Goal: Task Accomplishment & Management: Manage account settings

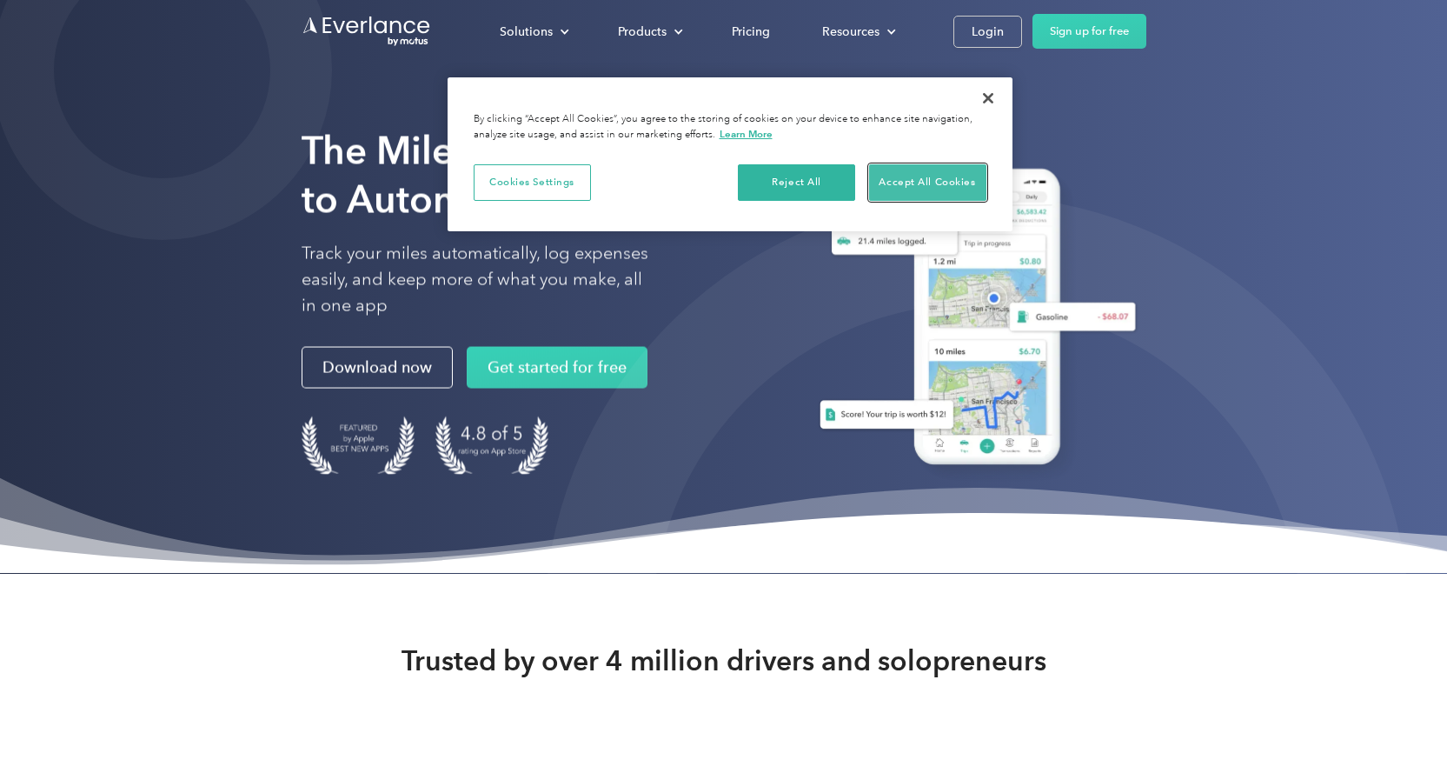
click at [941, 171] on button "Accept All Cookies" at bounding box center [927, 182] width 117 height 36
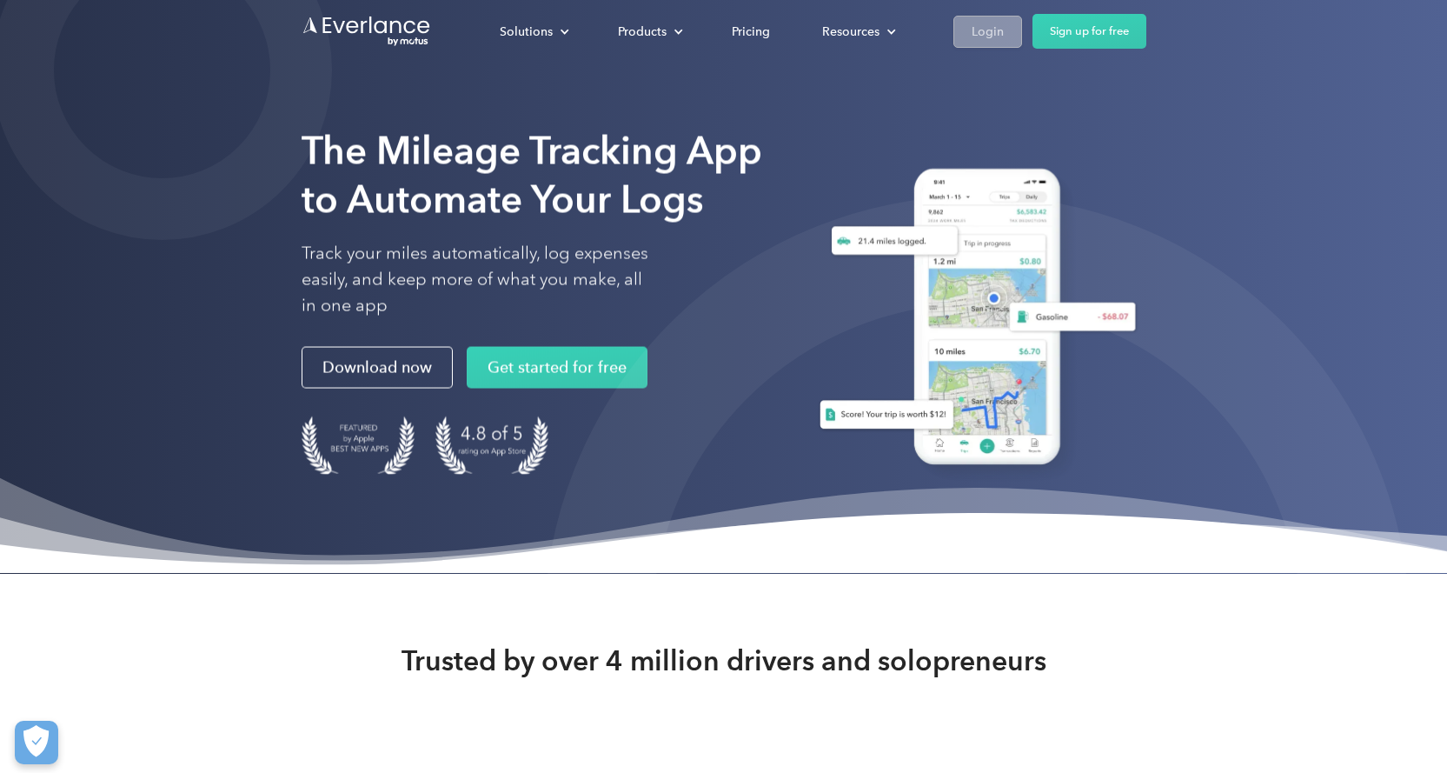
click at [975, 28] on div "Login" at bounding box center [988, 32] width 32 height 22
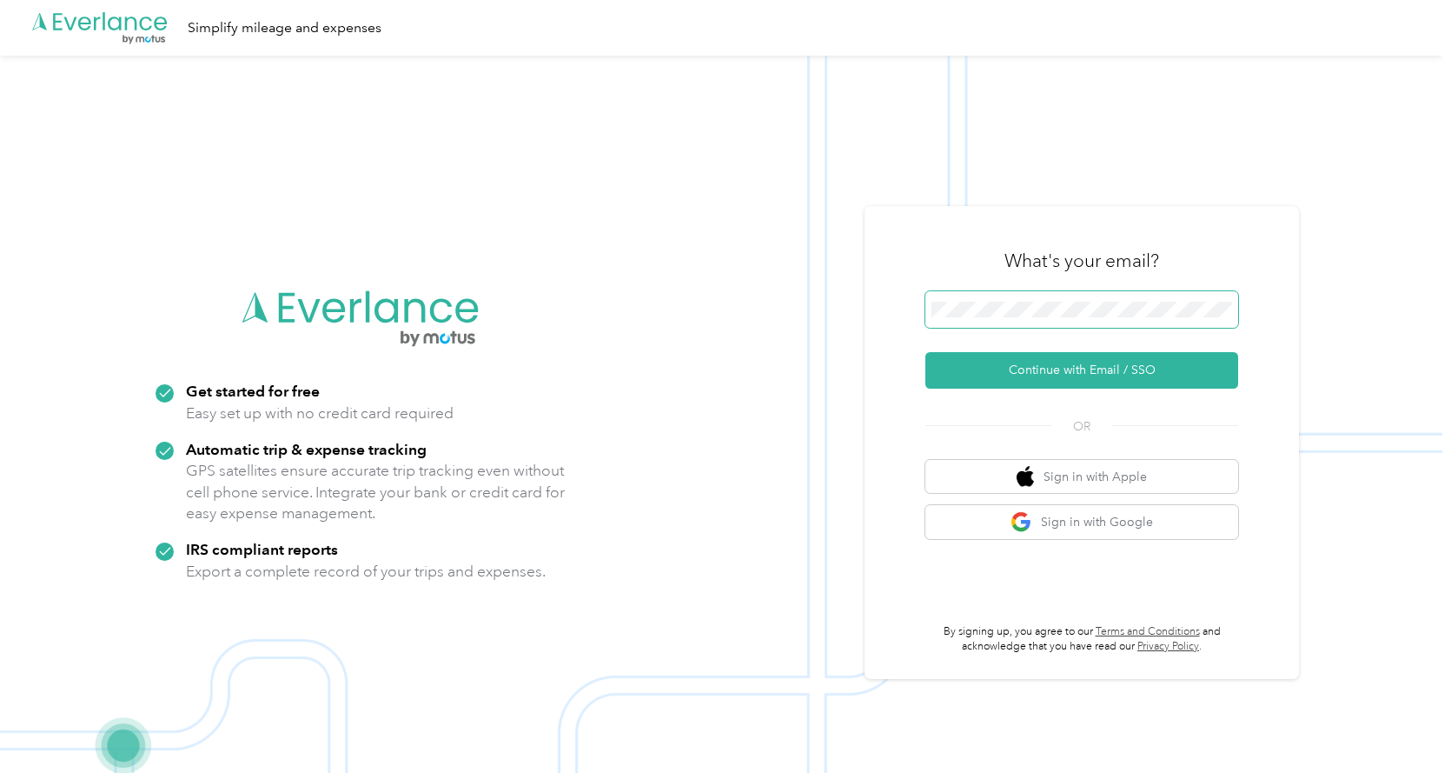
click at [974, 322] on span at bounding box center [1082, 309] width 313 height 36
click at [920, 317] on div "What's your email? Continue with Email / SSO OR Sign in with Apple Sign in with…" at bounding box center [1082, 442] width 435 height 473
click at [1047, 366] on button "Continue with Email / SSO" at bounding box center [1082, 370] width 313 height 36
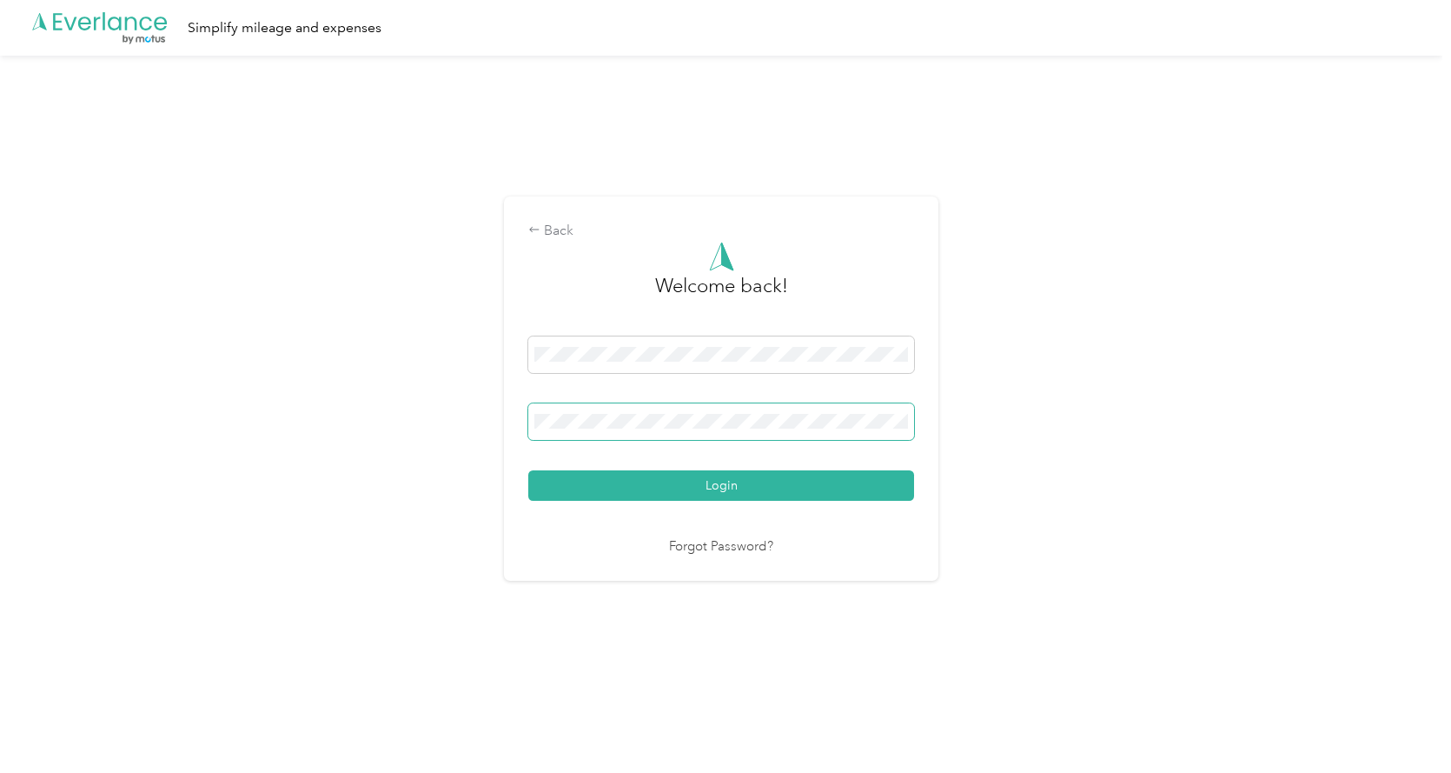
click at [528, 470] on button "Login" at bounding box center [721, 485] width 386 height 30
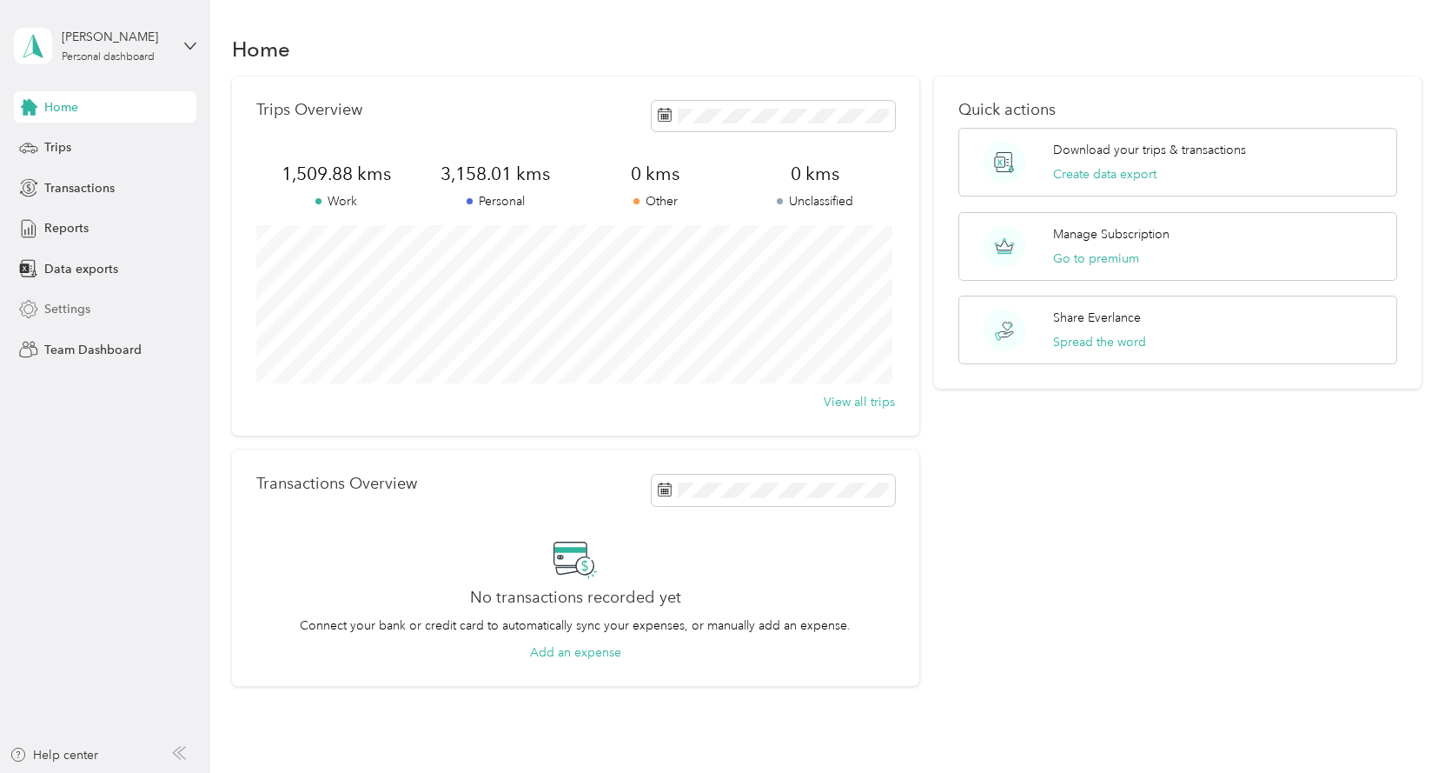
click at [56, 306] on span "Settings" at bounding box center [67, 309] width 46 height 18
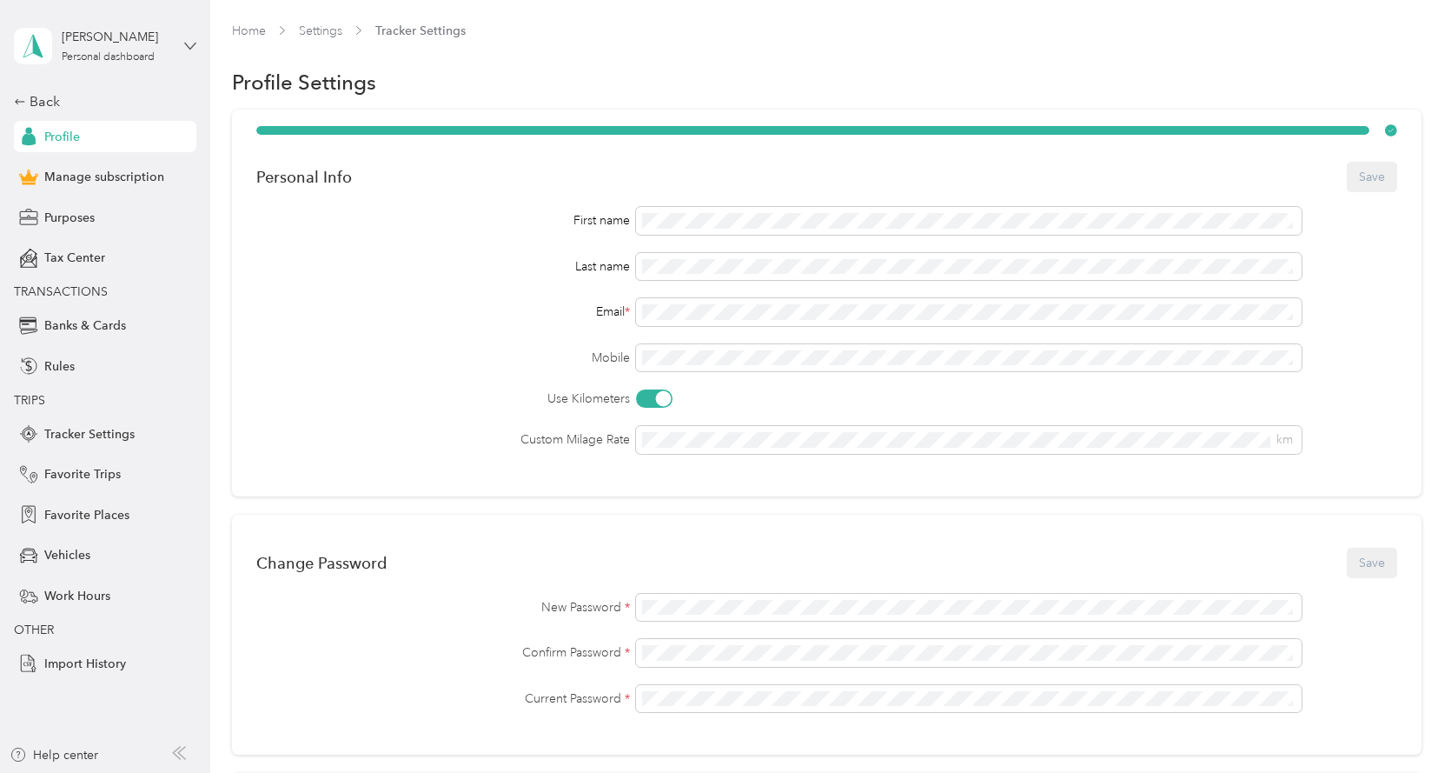
click at [193, 43] on icon at bounding box center [190, 46] width 12 height 12
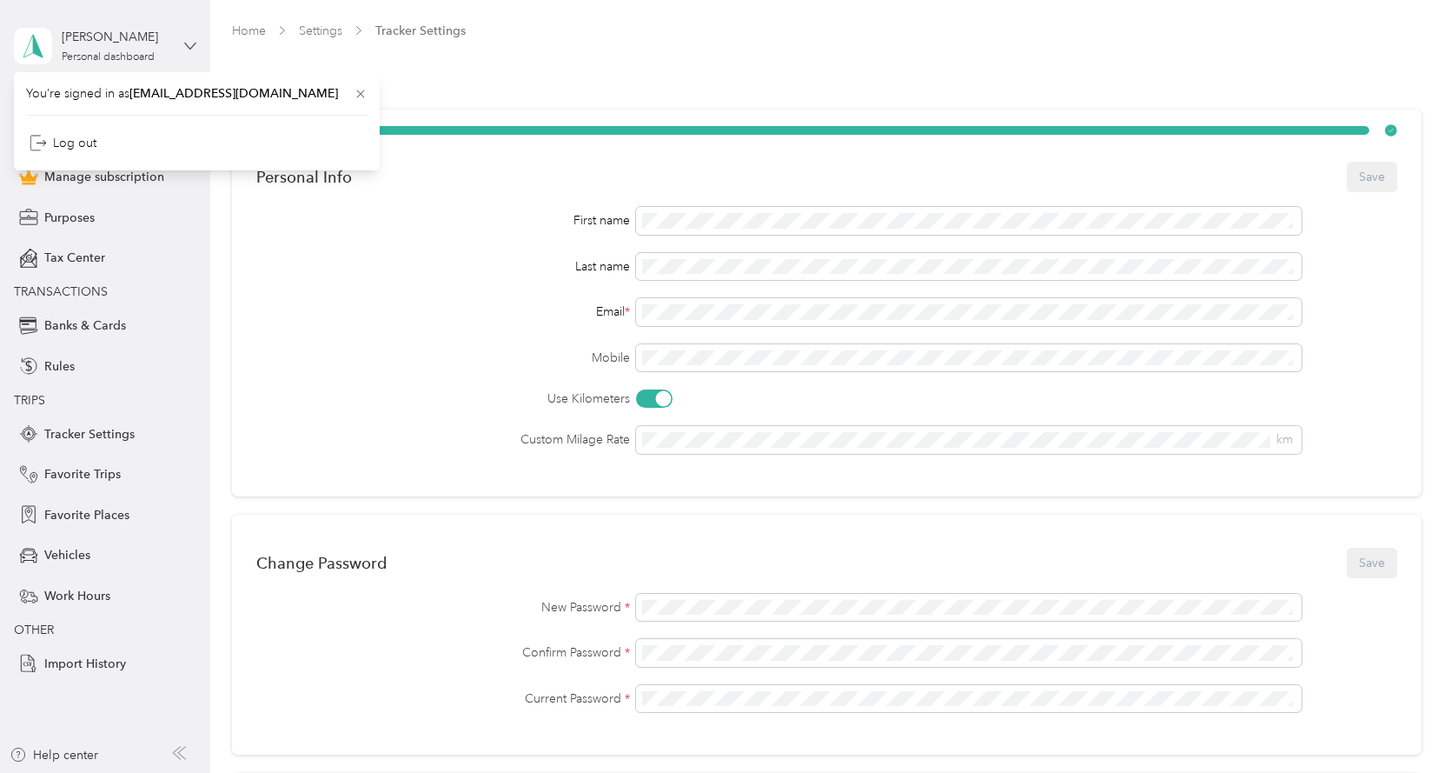
click at [193, 43] on icon at bounding box center [190, 46] width 12 height 12
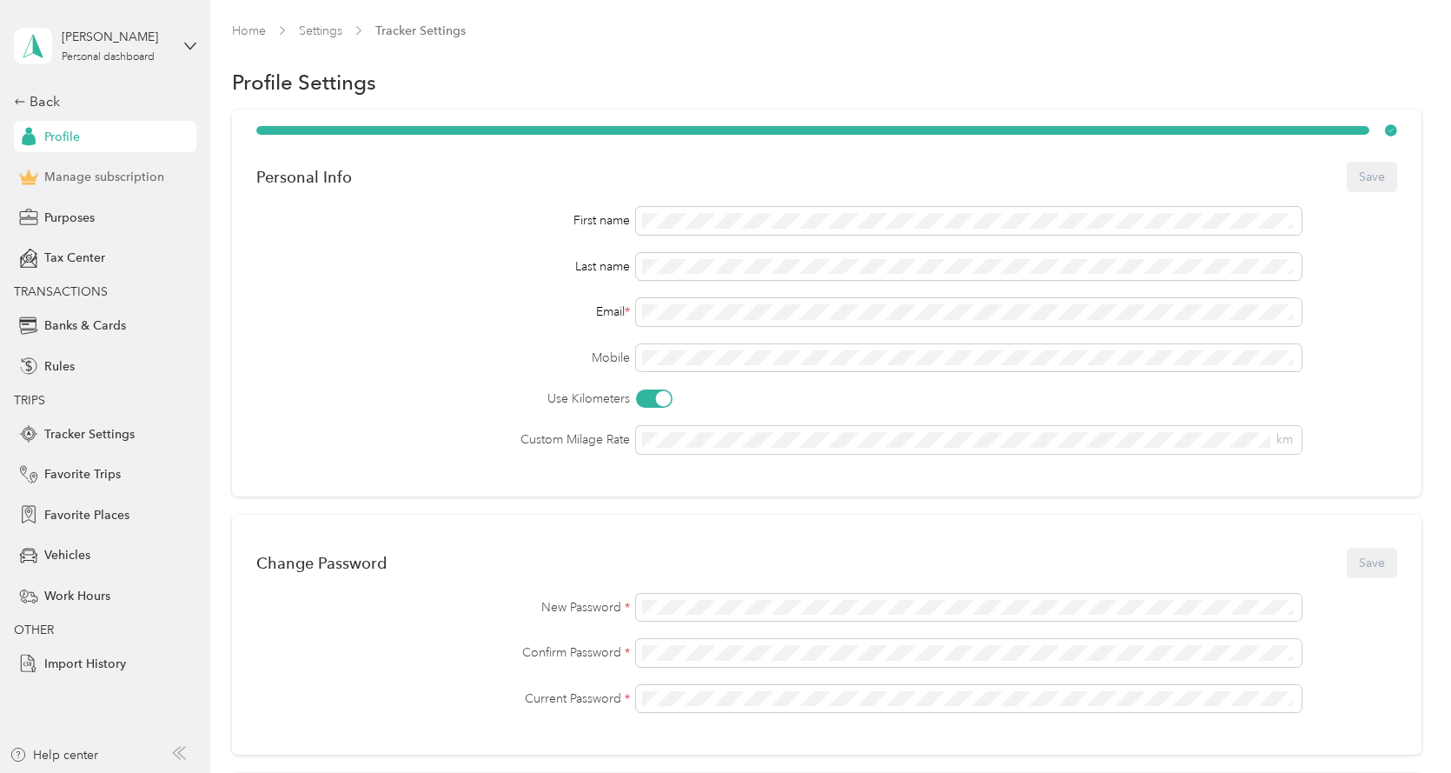
click at [103, 176] on span "Manage subscription" at bounding box center [104, 177] width 120 height 18
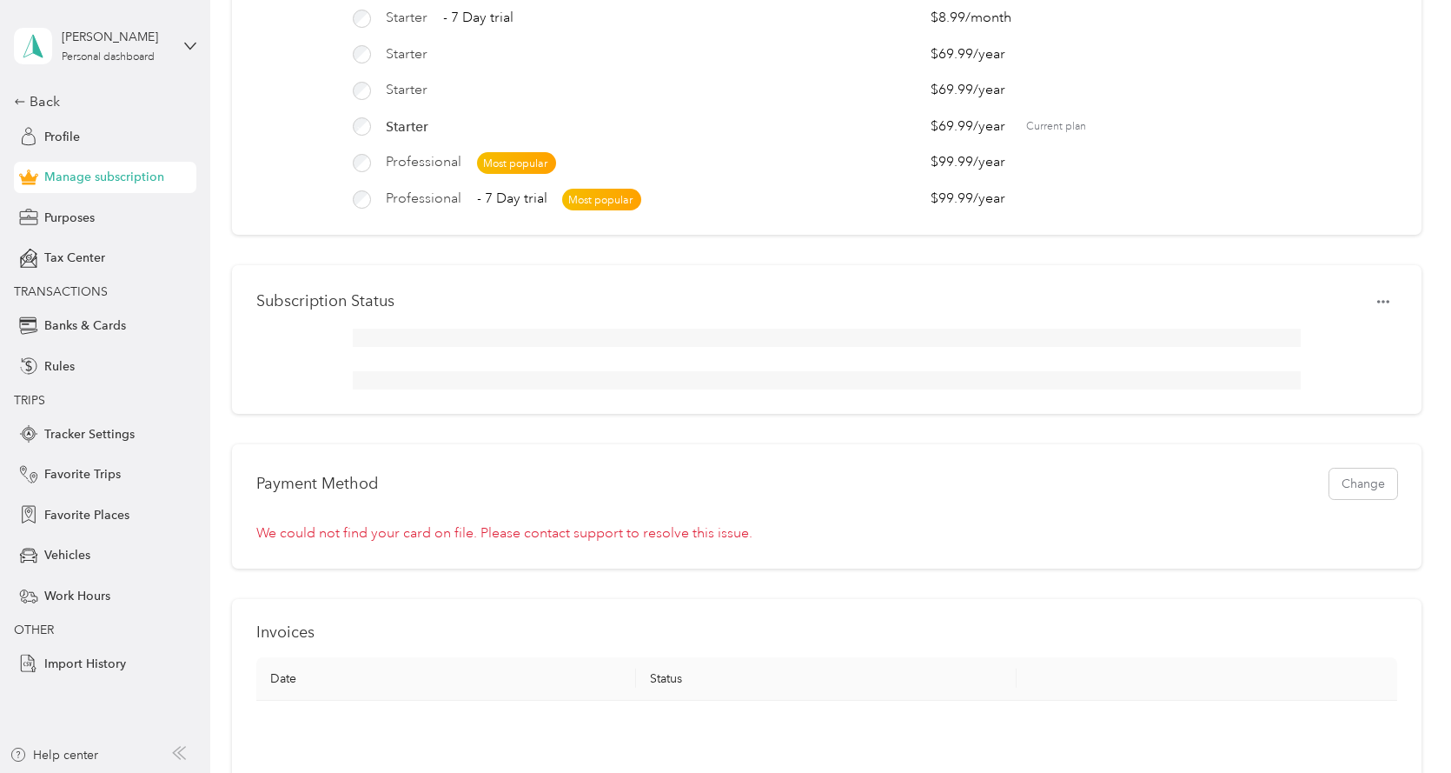
scroll to position [261, 0]
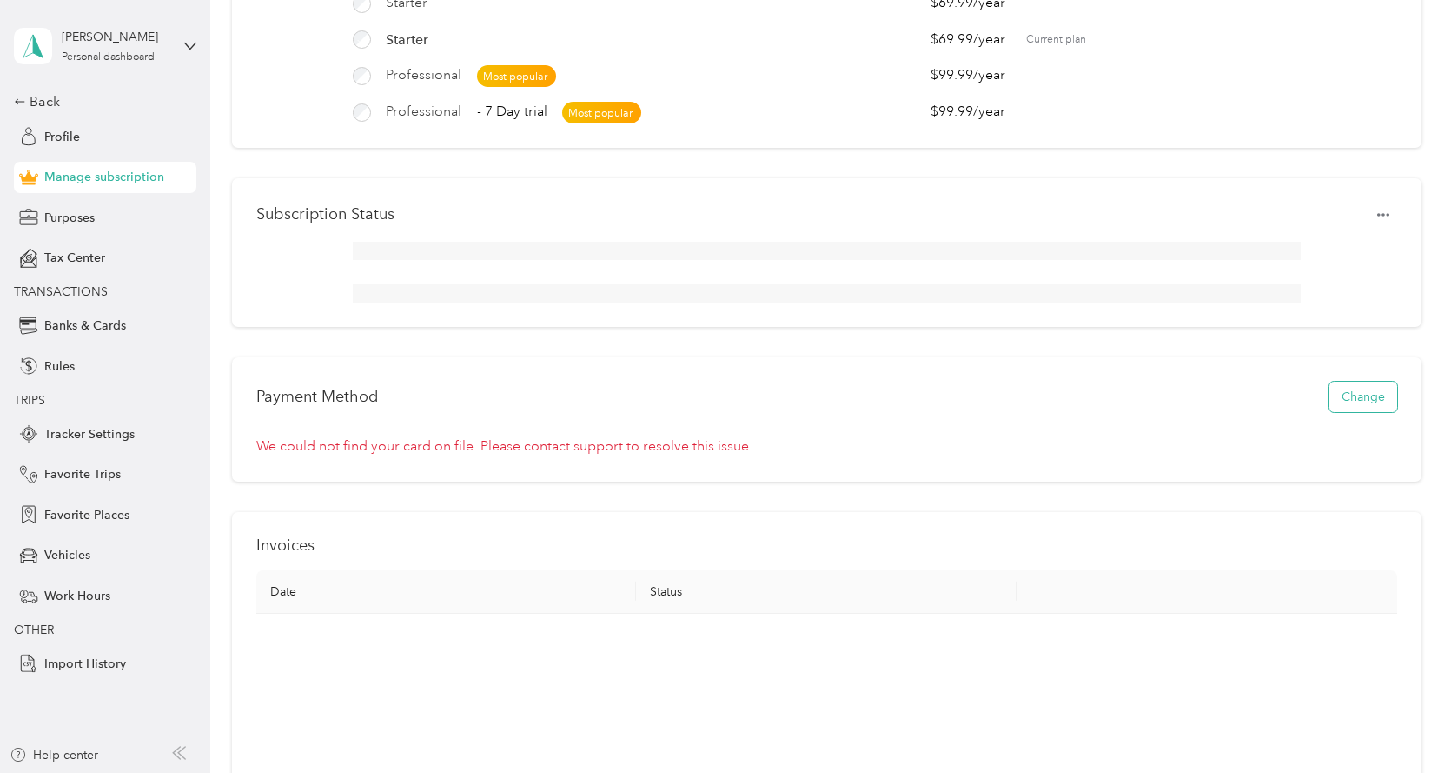
click at [1356, 408] on button "Change" at bounding box center [1364, 397] width 68 height 30
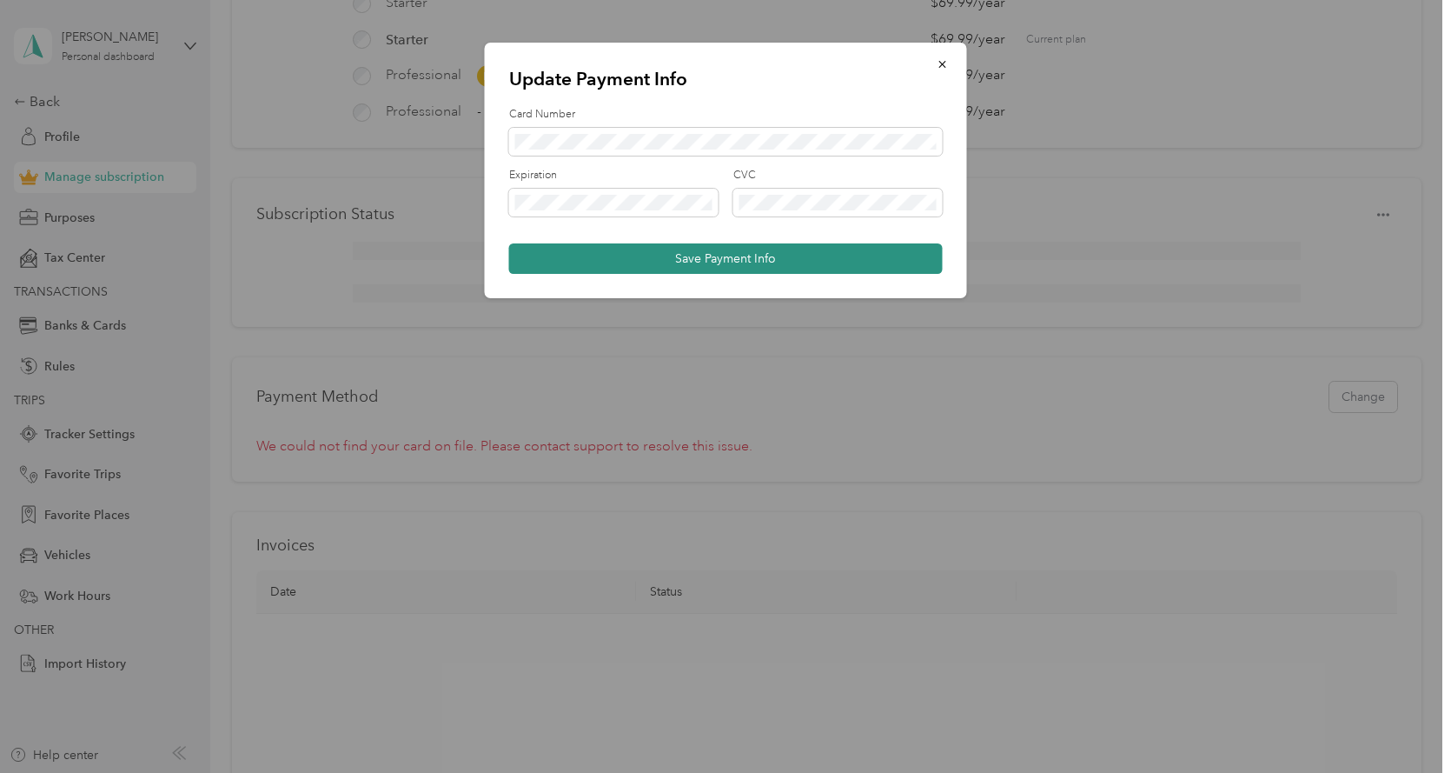
click at [721, 257] on button "Save Payment Info" at bounding box center [726, 258] width 434 height 30
click at [733, 255] on button "Save Payment Info" at bounding box center [726, 258] width 434 height 30
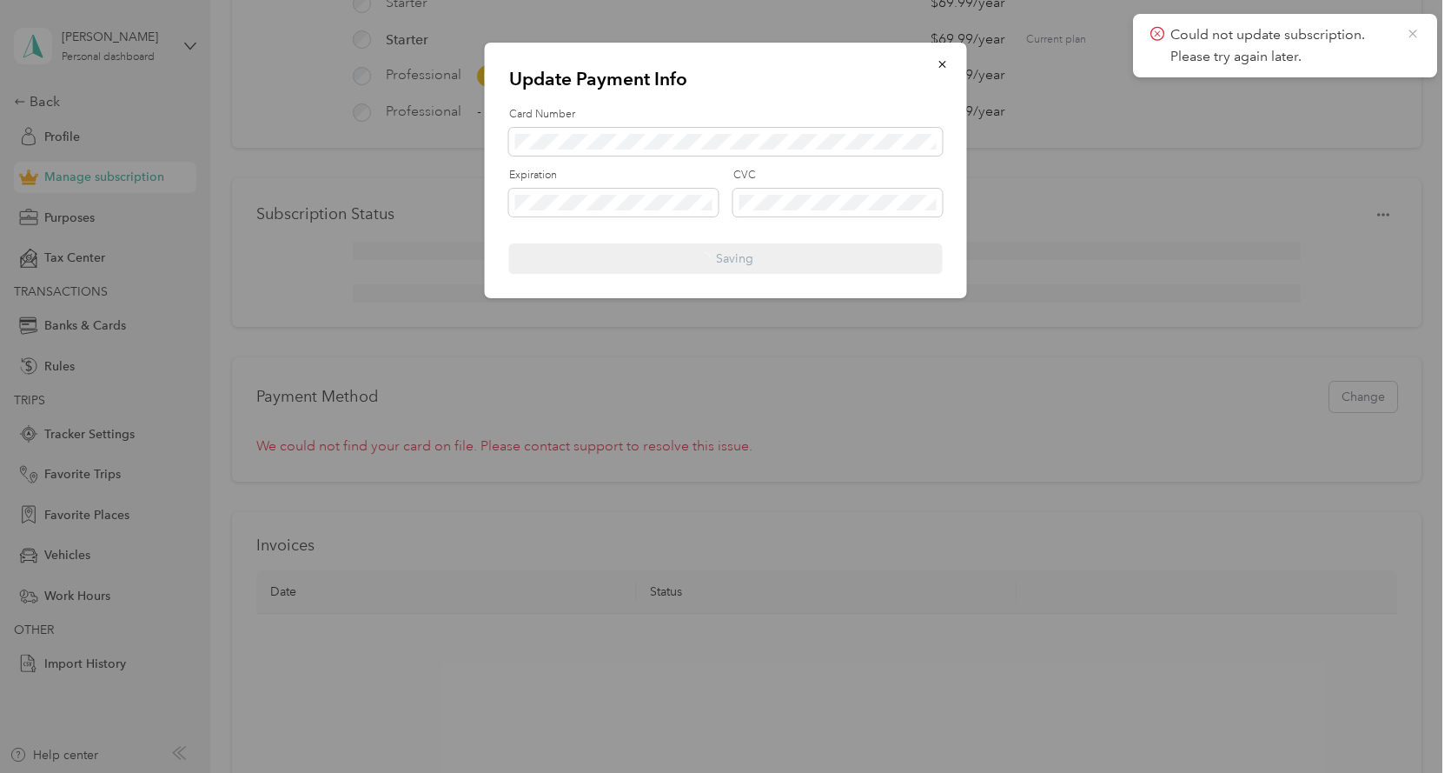
click at [1410, 32] on icon at bounding box center [1413, 34] width 14 height 16
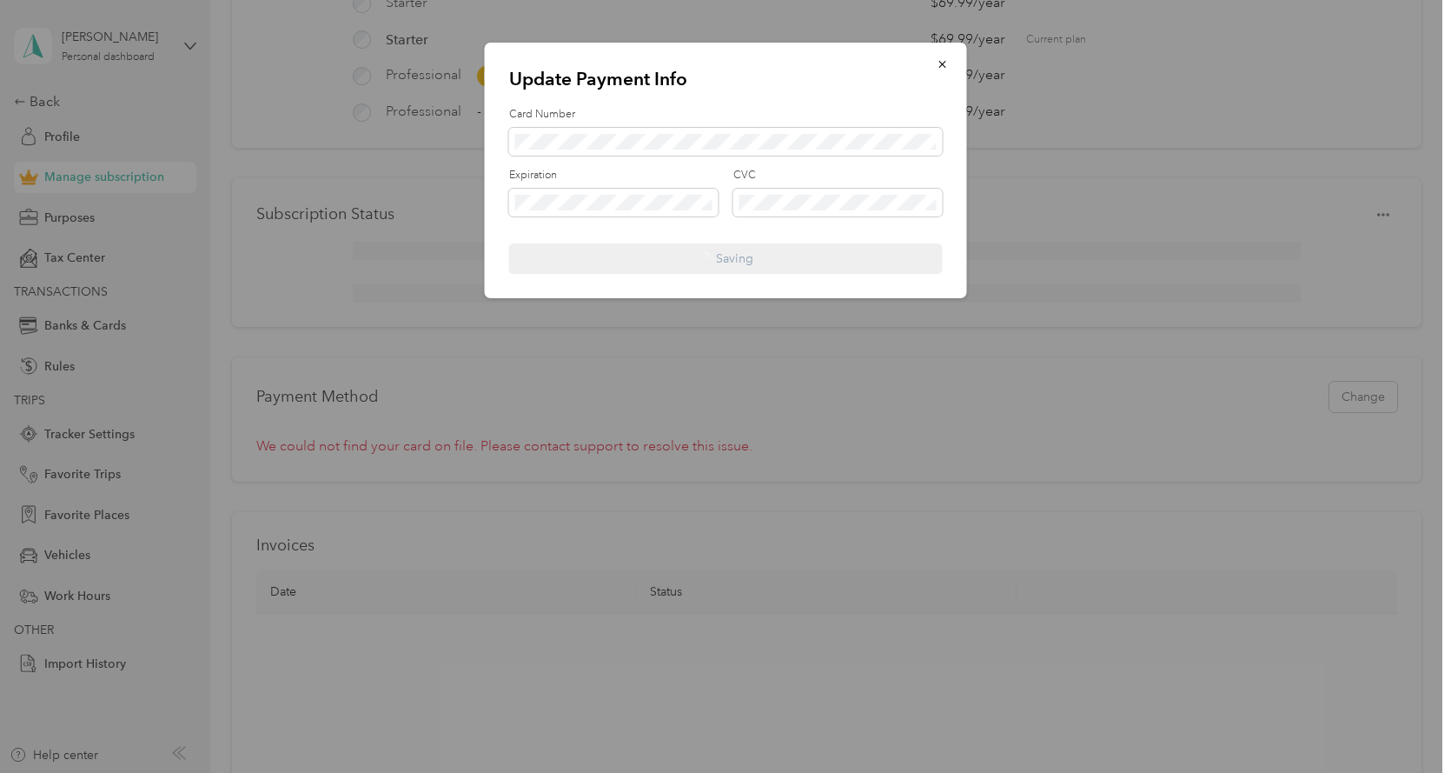
click at [778, 390] on div at bounding box center [725, 386] width 1451 height 773
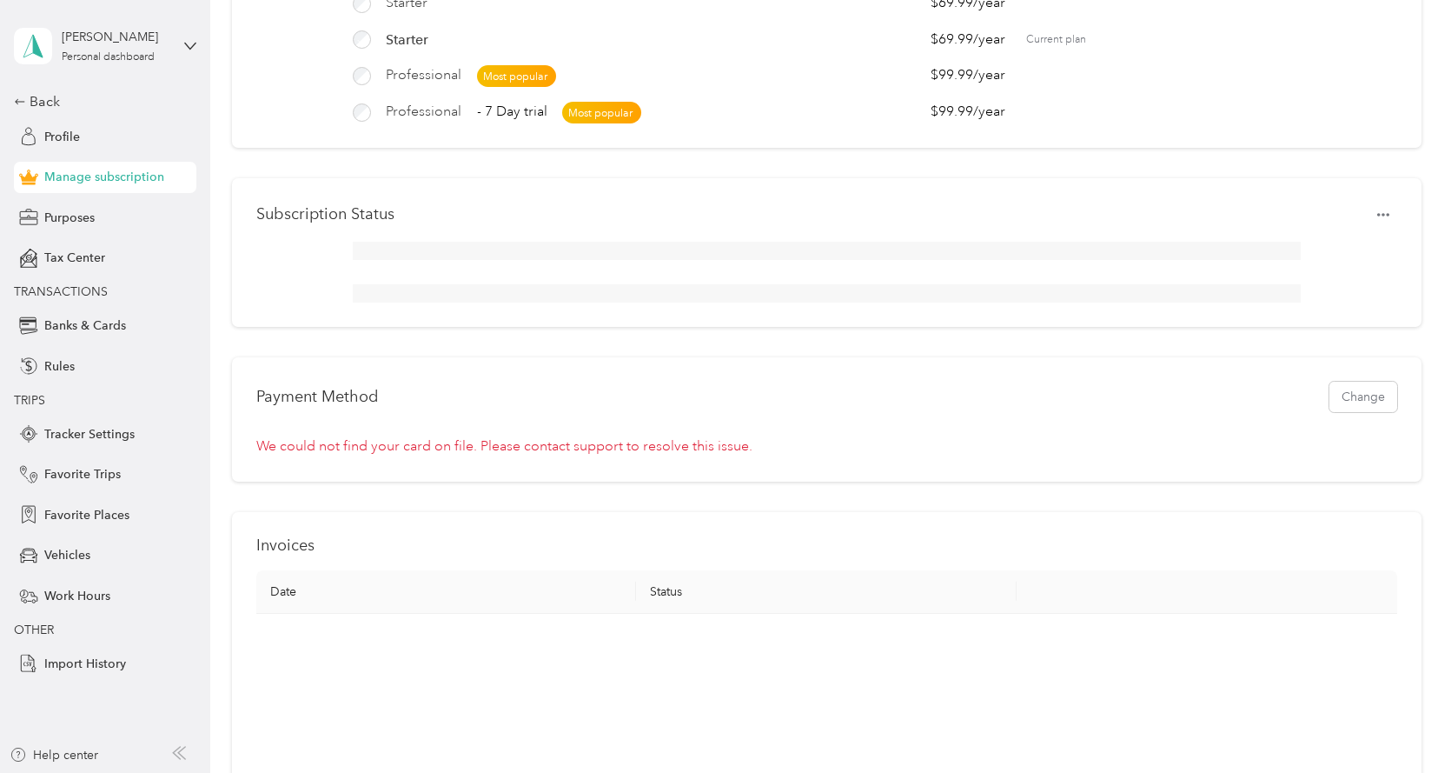
click at [543, 455] on span "We could not find your card on file. Please contact support to resolve this iss…" at bounding box center [504, 445] width 496 height 17
click at [649, 455] on span "We could not find your card on file. Please contact support to resolve this iss…" at bounding box center [504, 445] width 496 height 17
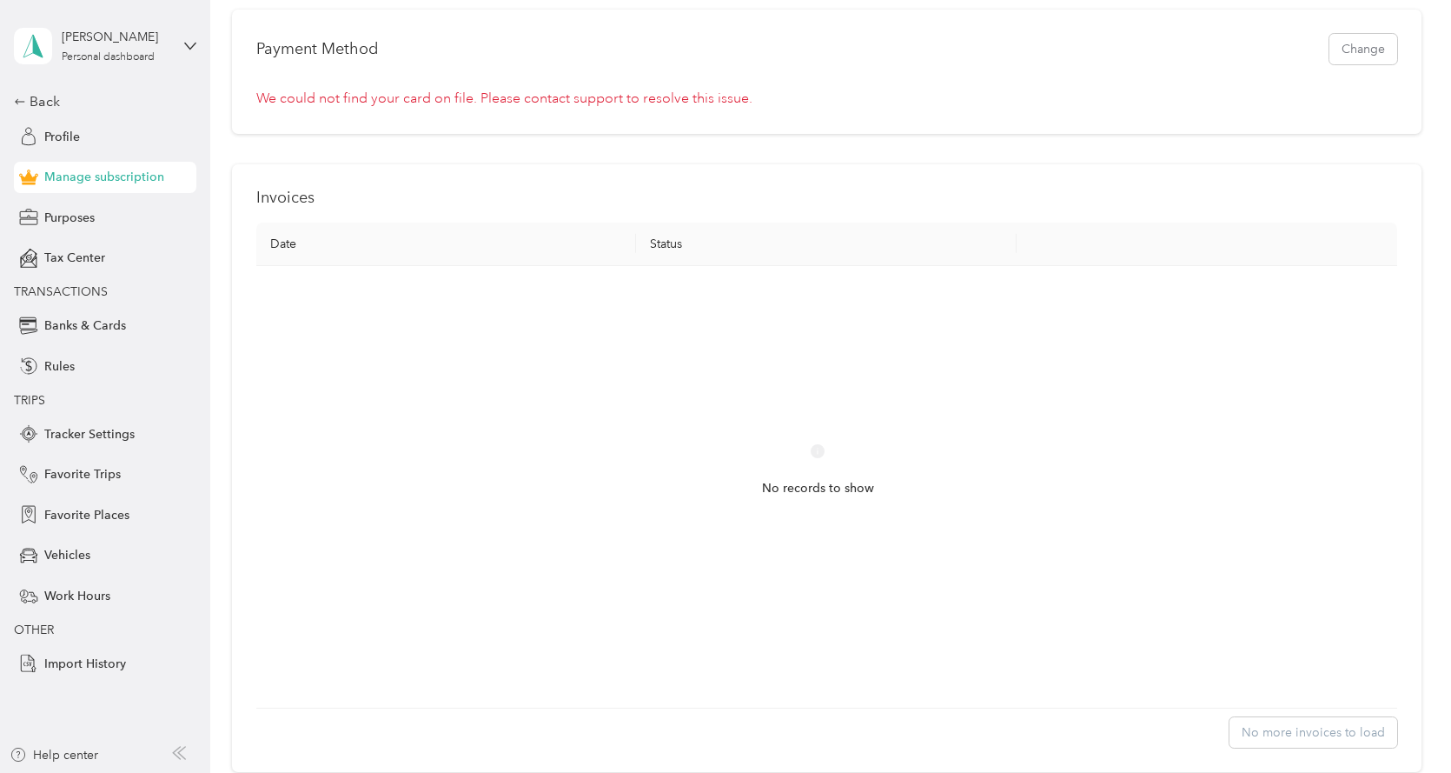
scroll to position [348, 0]
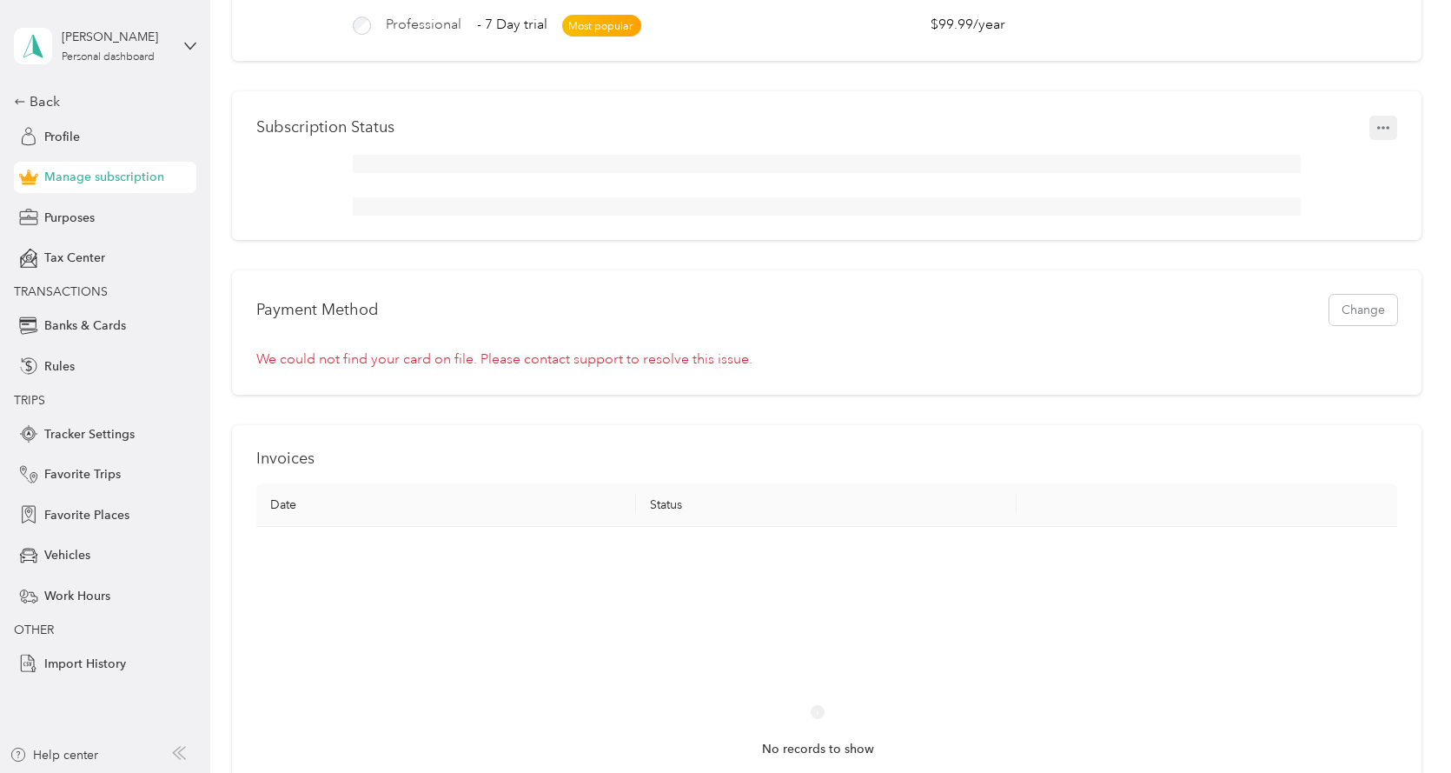
click at [1381, 134] on icon "button" at bounding box center [1383, 128] width 12 height 12
click at [1380, 134] on icon "button" at bounding box center [1383, 128] width 12 height 12
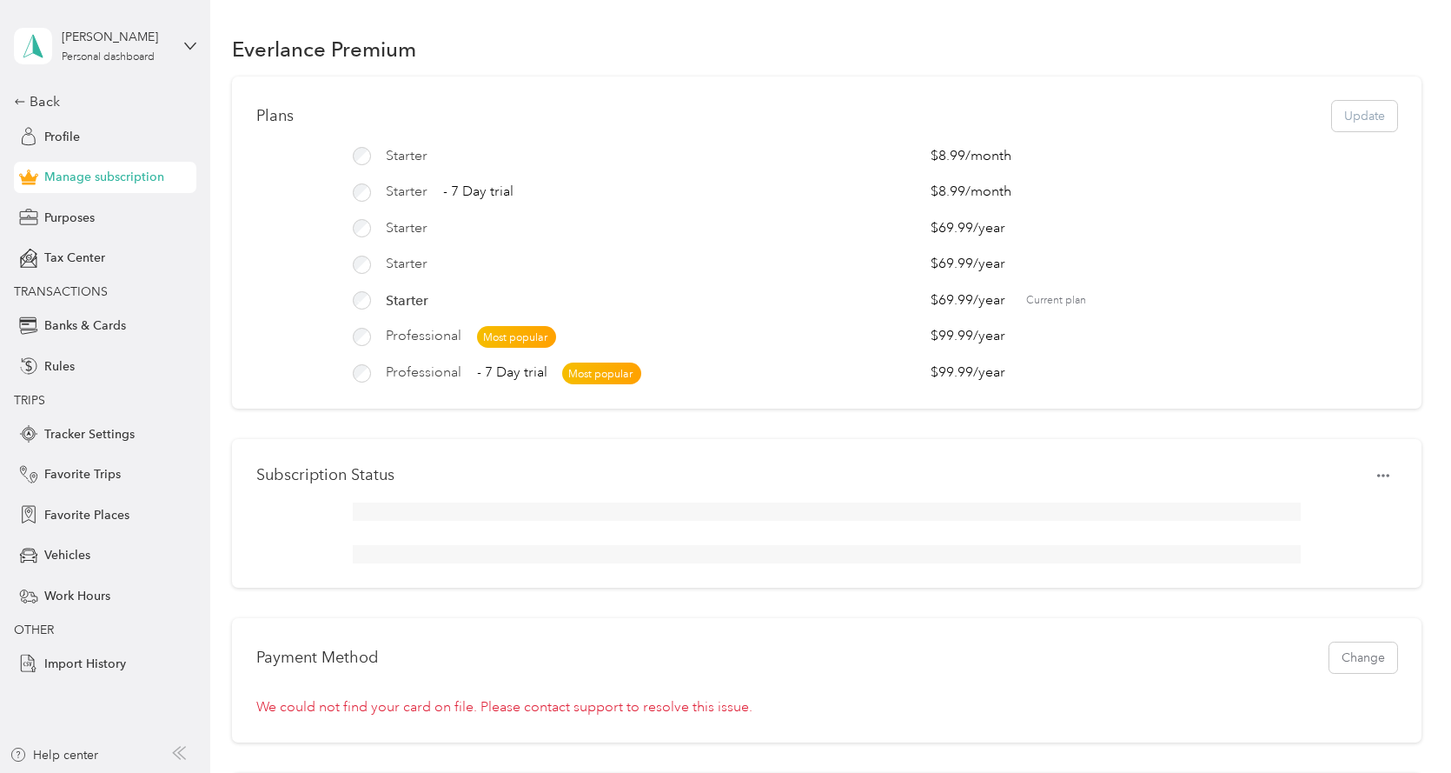
click at [1348, 111] on div "Plans Update" at bounding box center [826, 116] width 1141 height 30
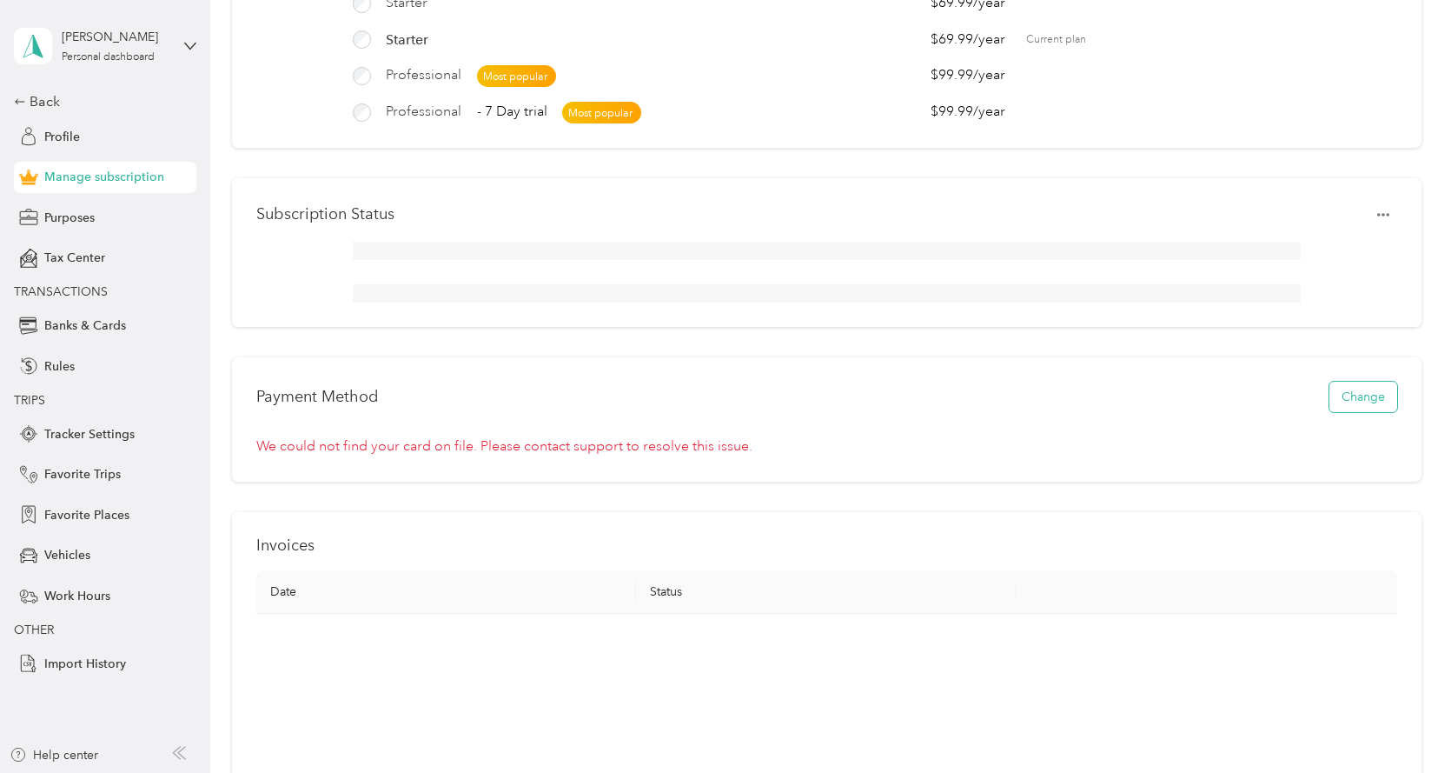
click at [1365, 397] on button "Change" at bounding box center [1364, 397] width 68 height 30
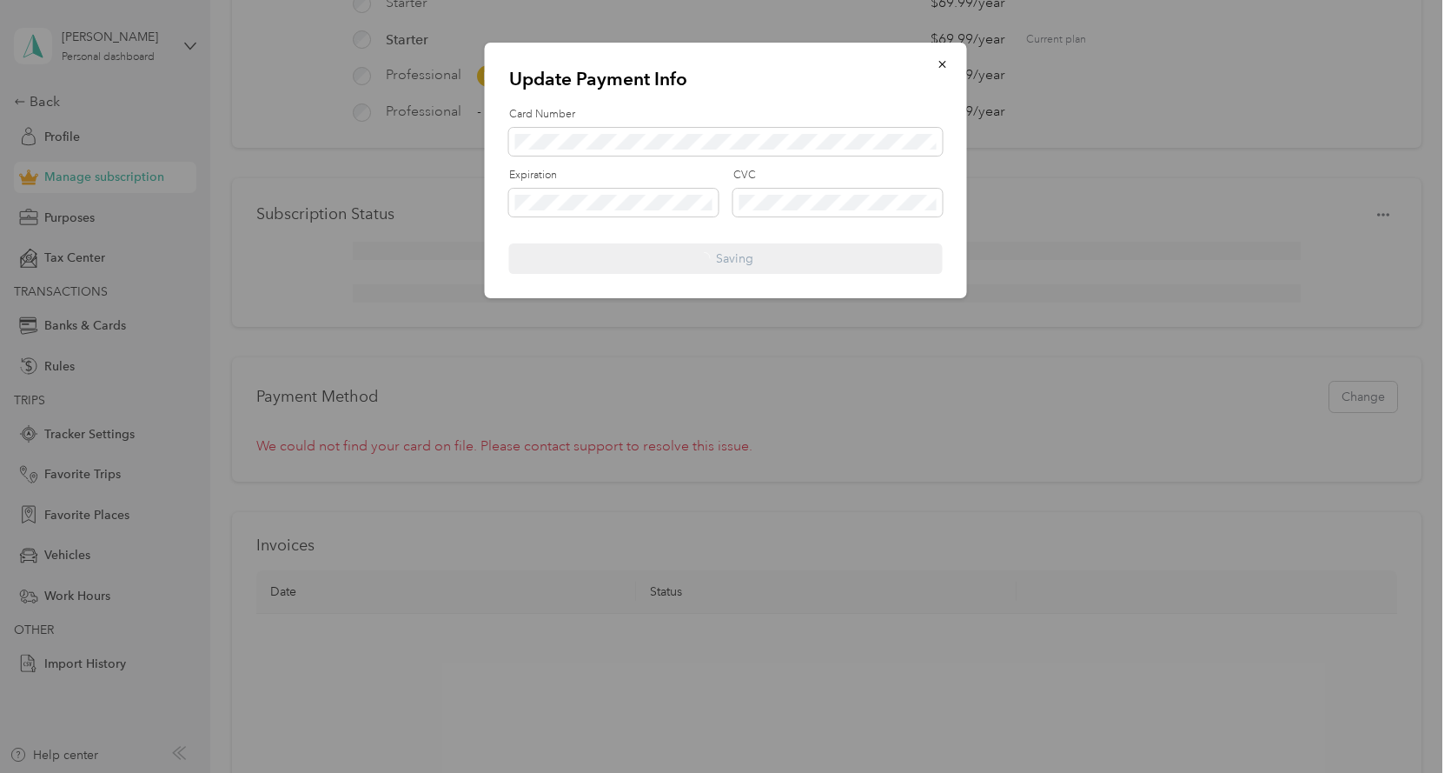
click at [740, 254] on form "Card Number Expiration CVC Saving" at bounding box center [726, 191] width 434 height 168
click at [735, 255] on form "Card Number Expiration CVC Saving" at bounding box center [726, 191] width 434 height 168
click at [819, 442] on div at bounding box center [725, 386] width 1451 height 773
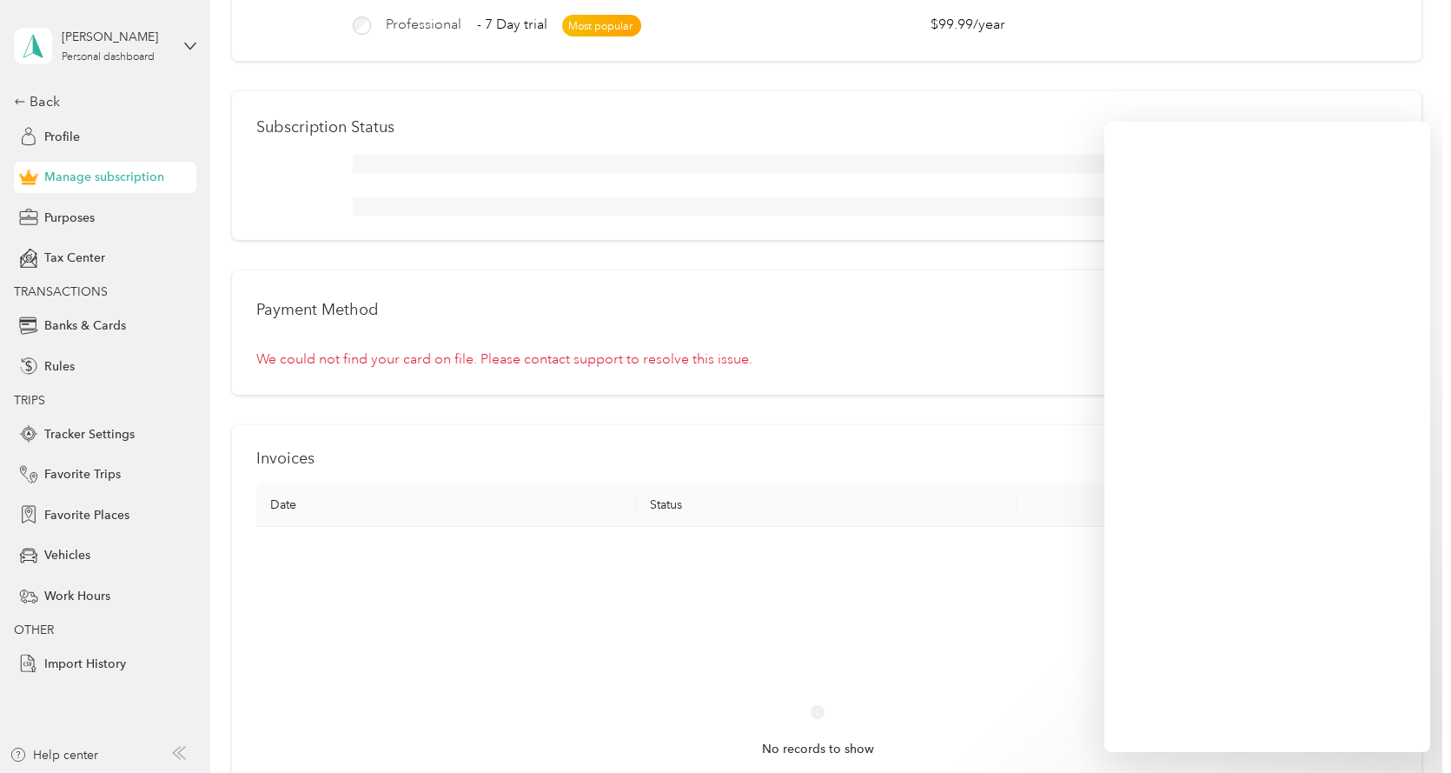
scroll to position [782, 0]
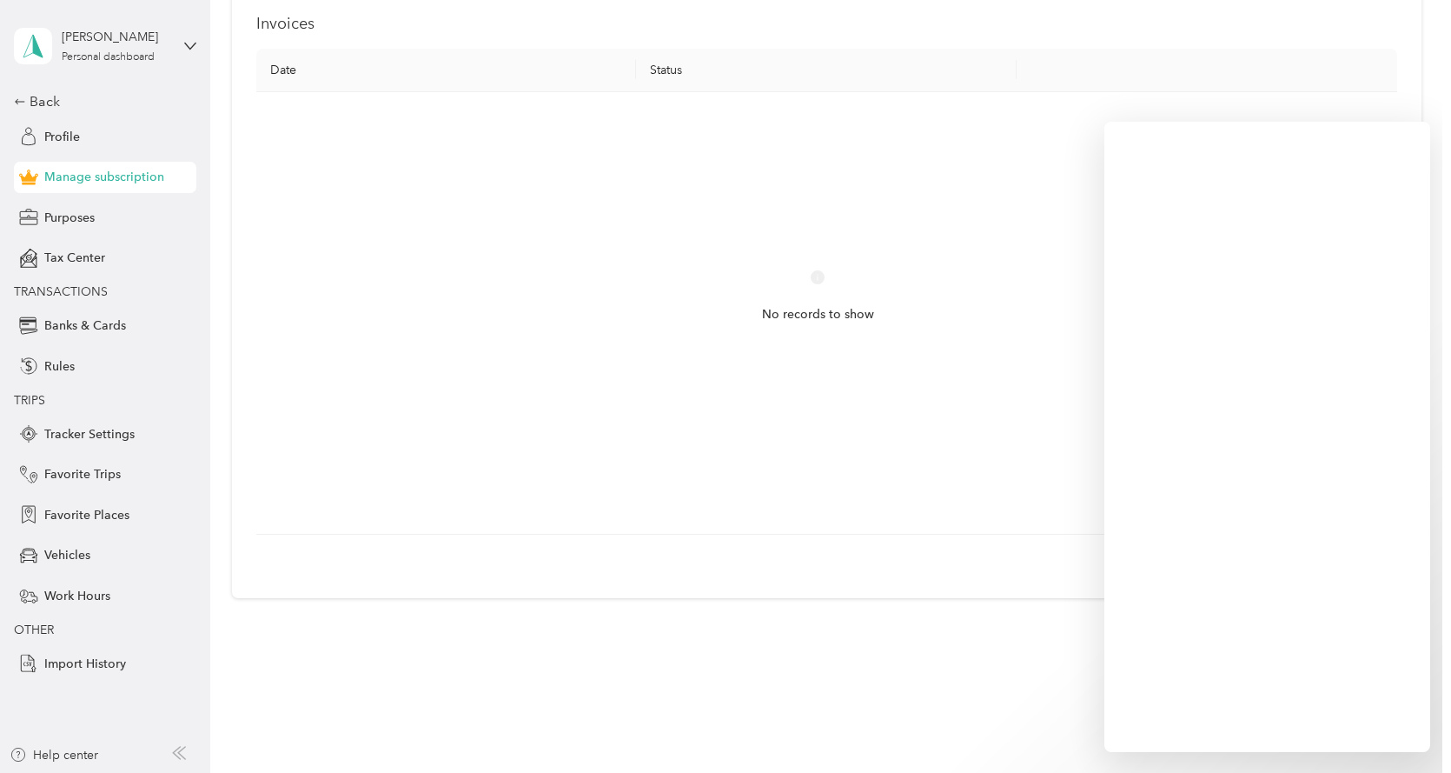
click at [727, 188] on div "No records to show" at bounding box center [818, 313] width 1096 height 414
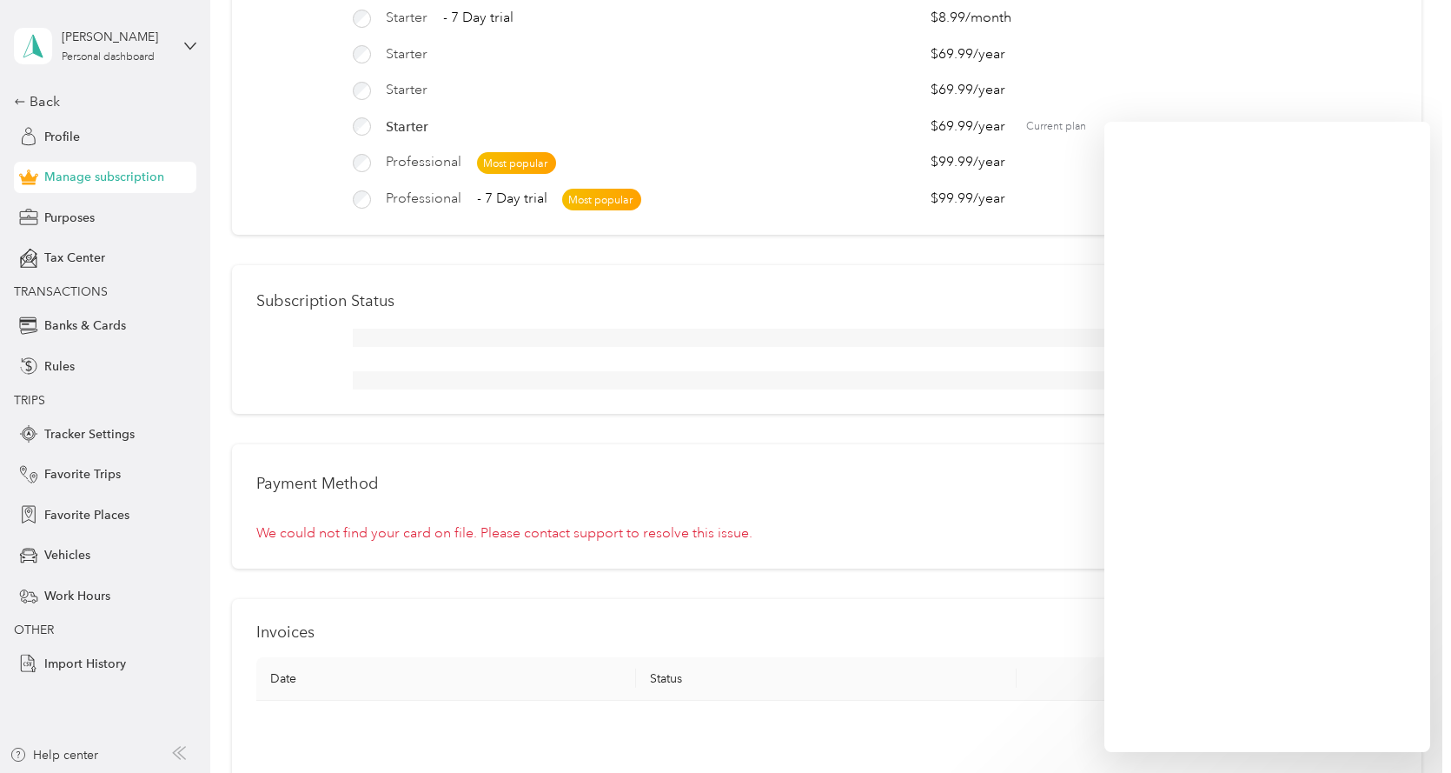
scroll to position [0, 0]
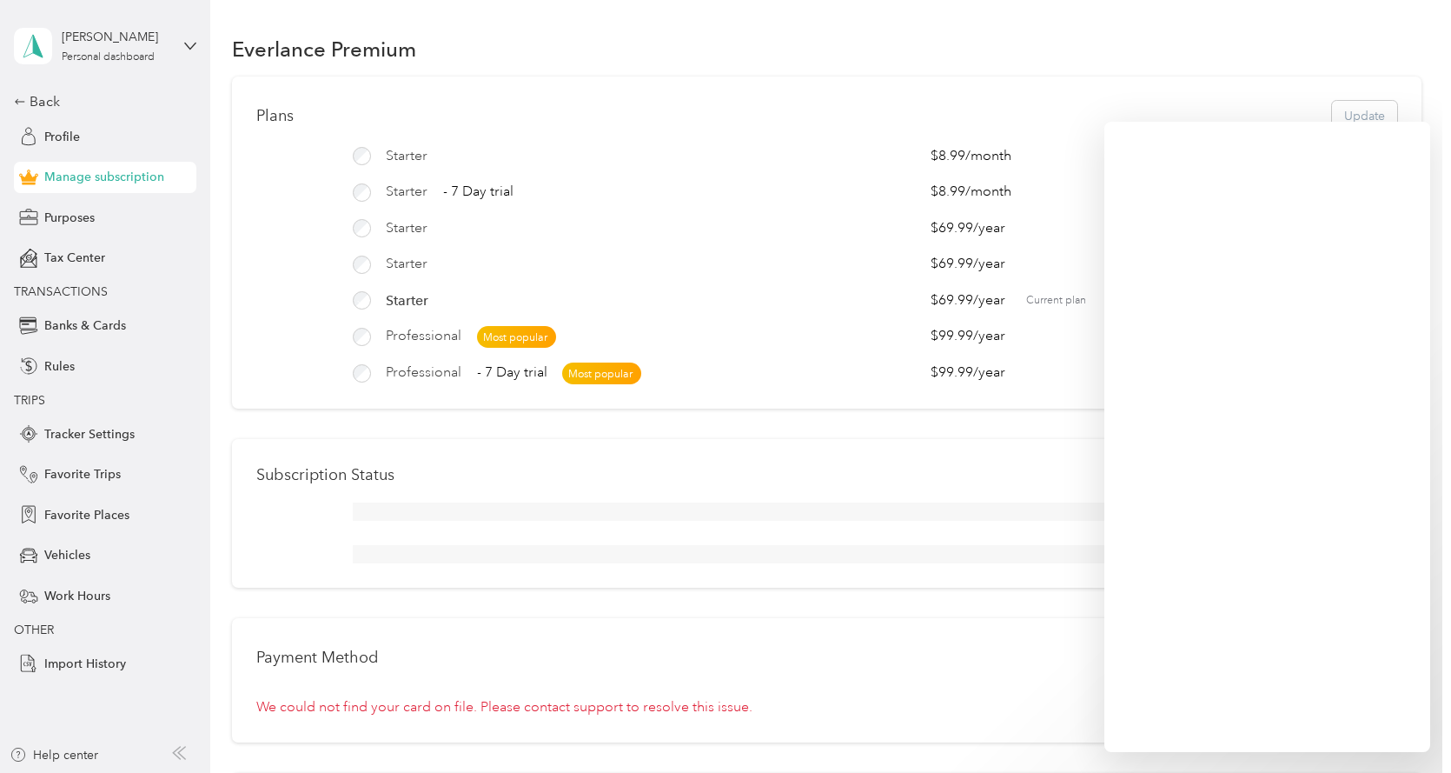
click at [963, 53] on div "Everlance Premium" at bounding box center [827, 48] width 1190 height 36
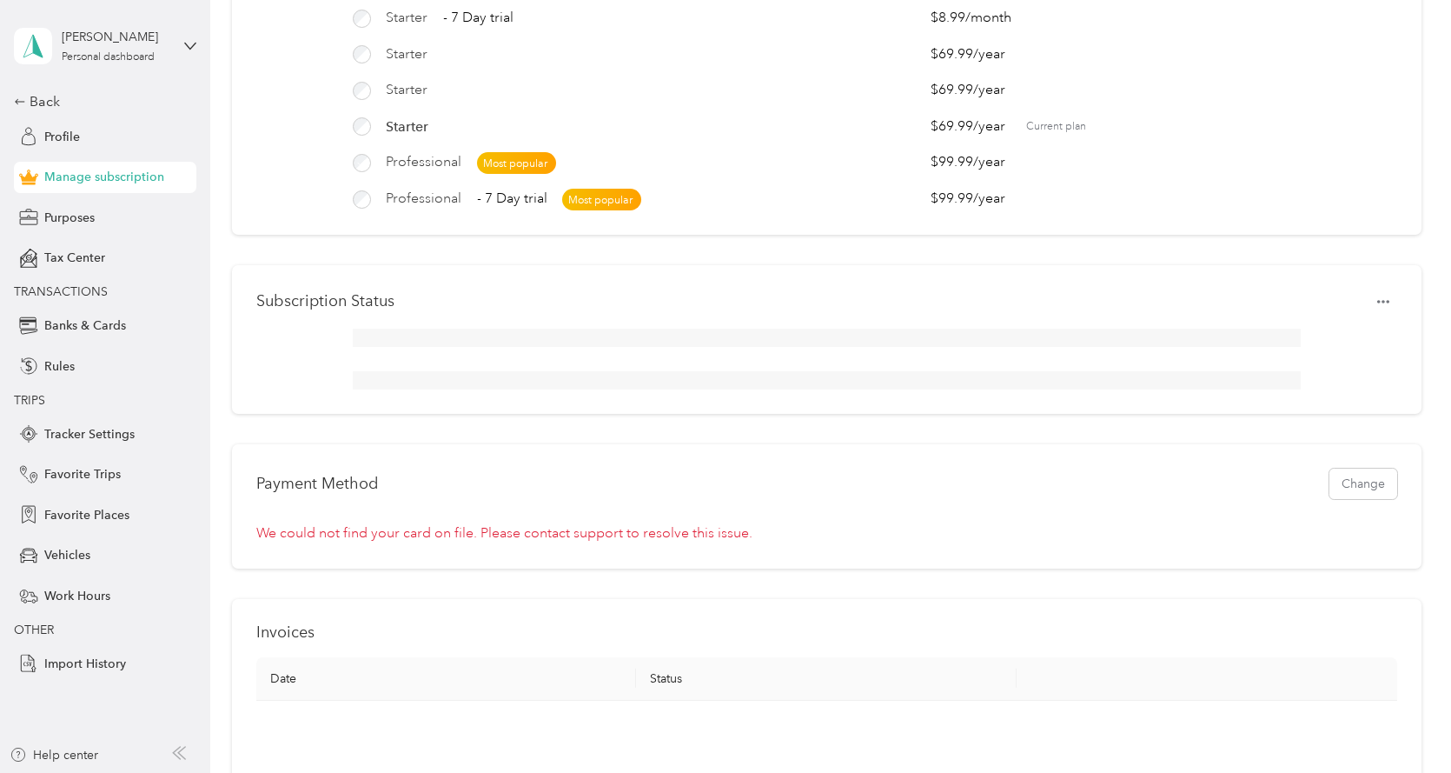
scroll to position [261, 0]
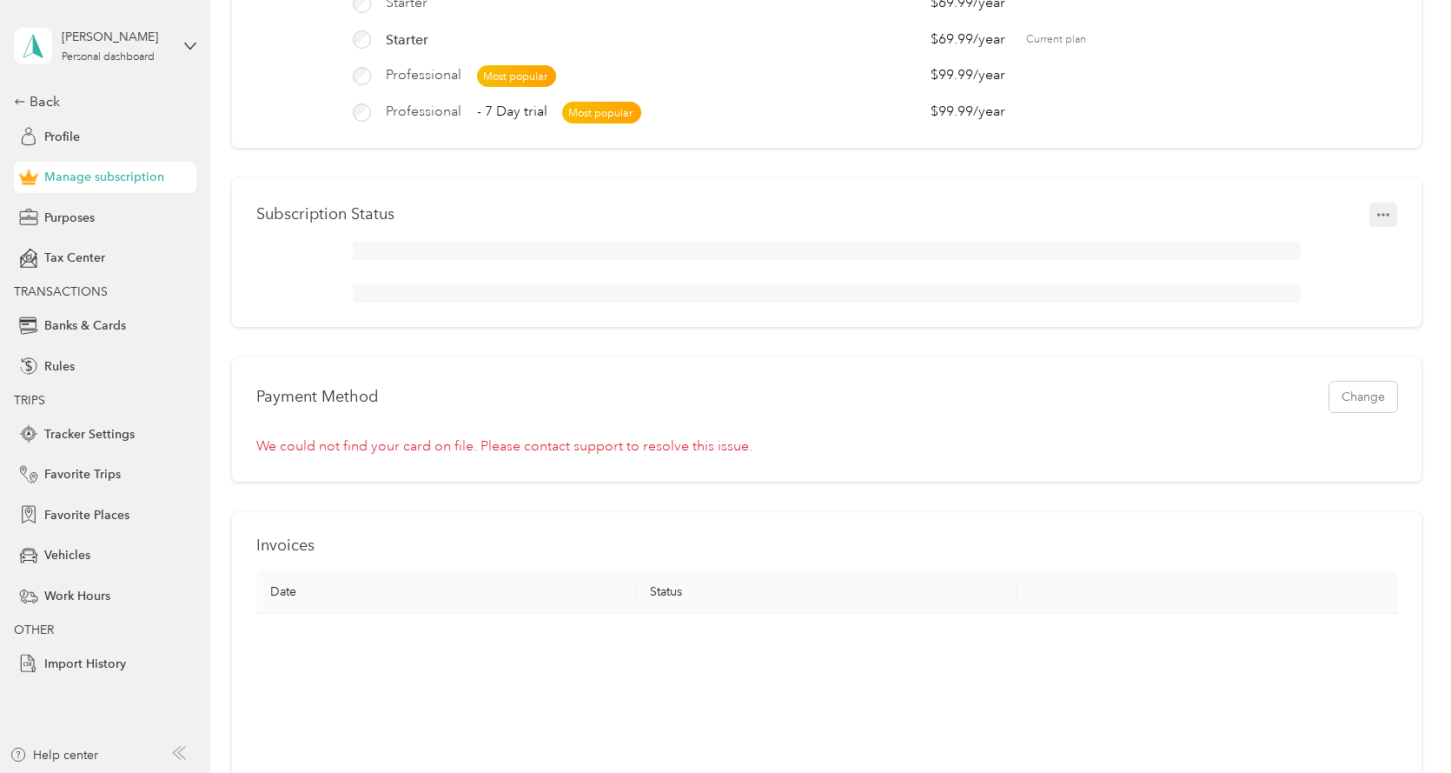
click at [1377, 221] on icon "button" at bounding box center [1383, 215] width 12 height 12
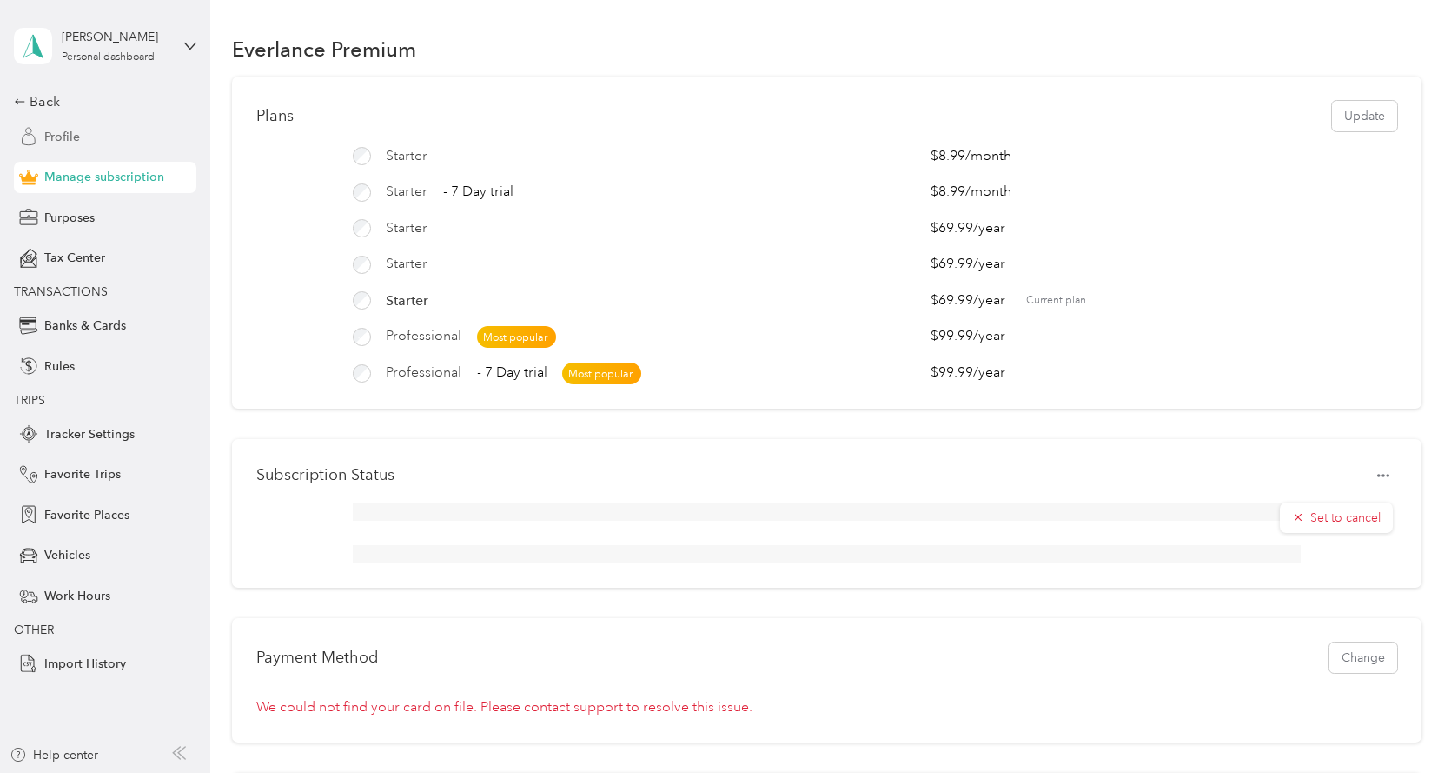
click at [66, 136] on span "Profile" at bounding box center [62, 137] width 36 height 18
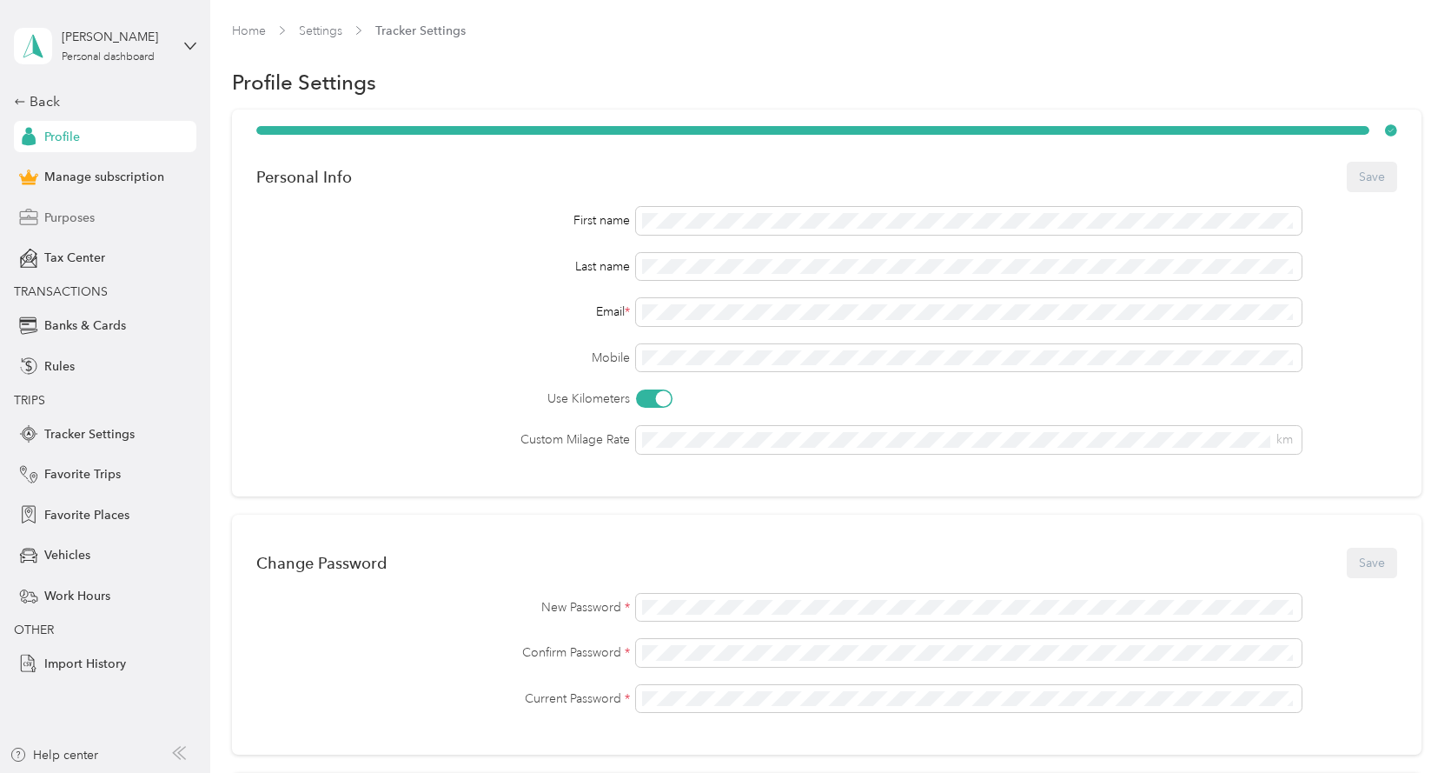
click at [74, 211] on span "Purposes" at bounding box center [69, 218] width 50 height 18
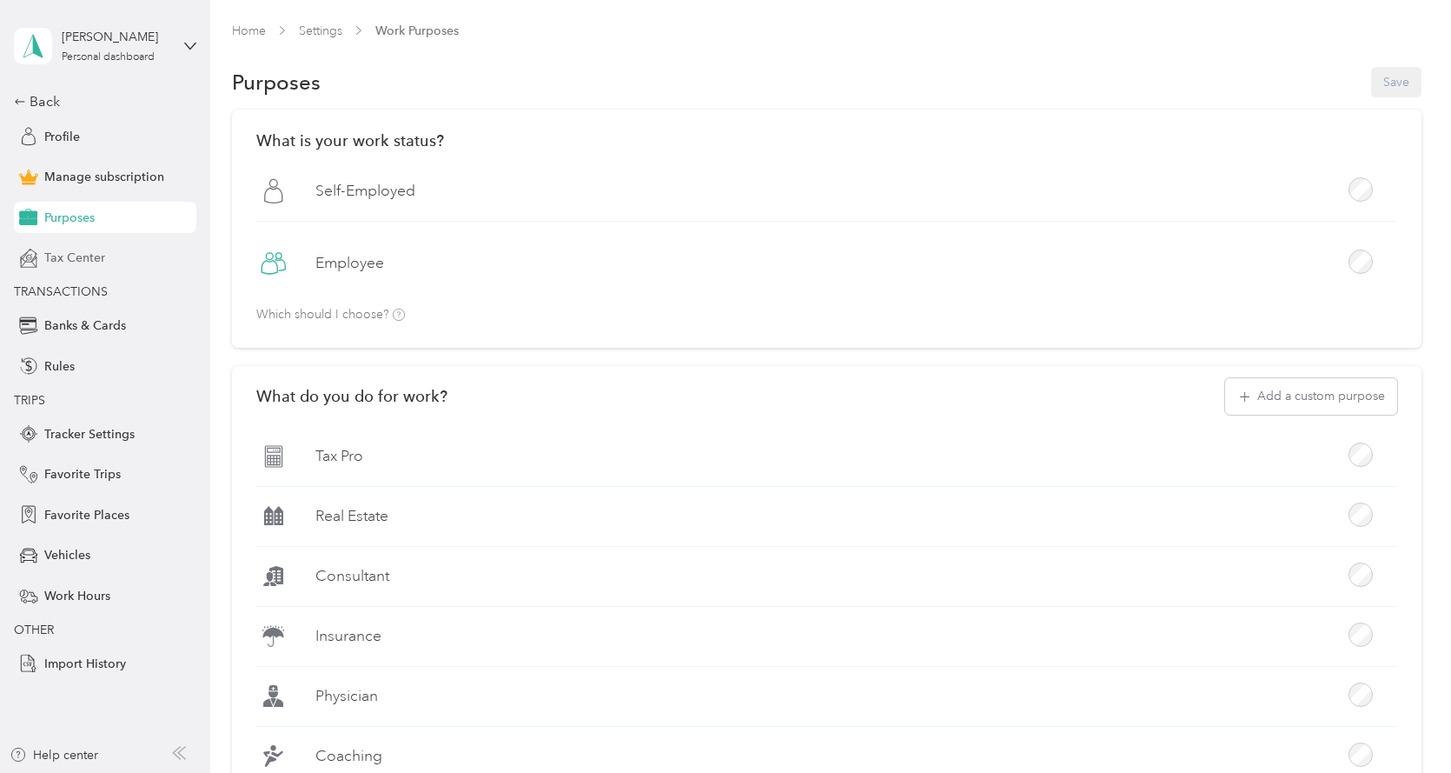
click at [94, 252] on span "Tax Center" at bounding box center [74, 258] width 61 height 18
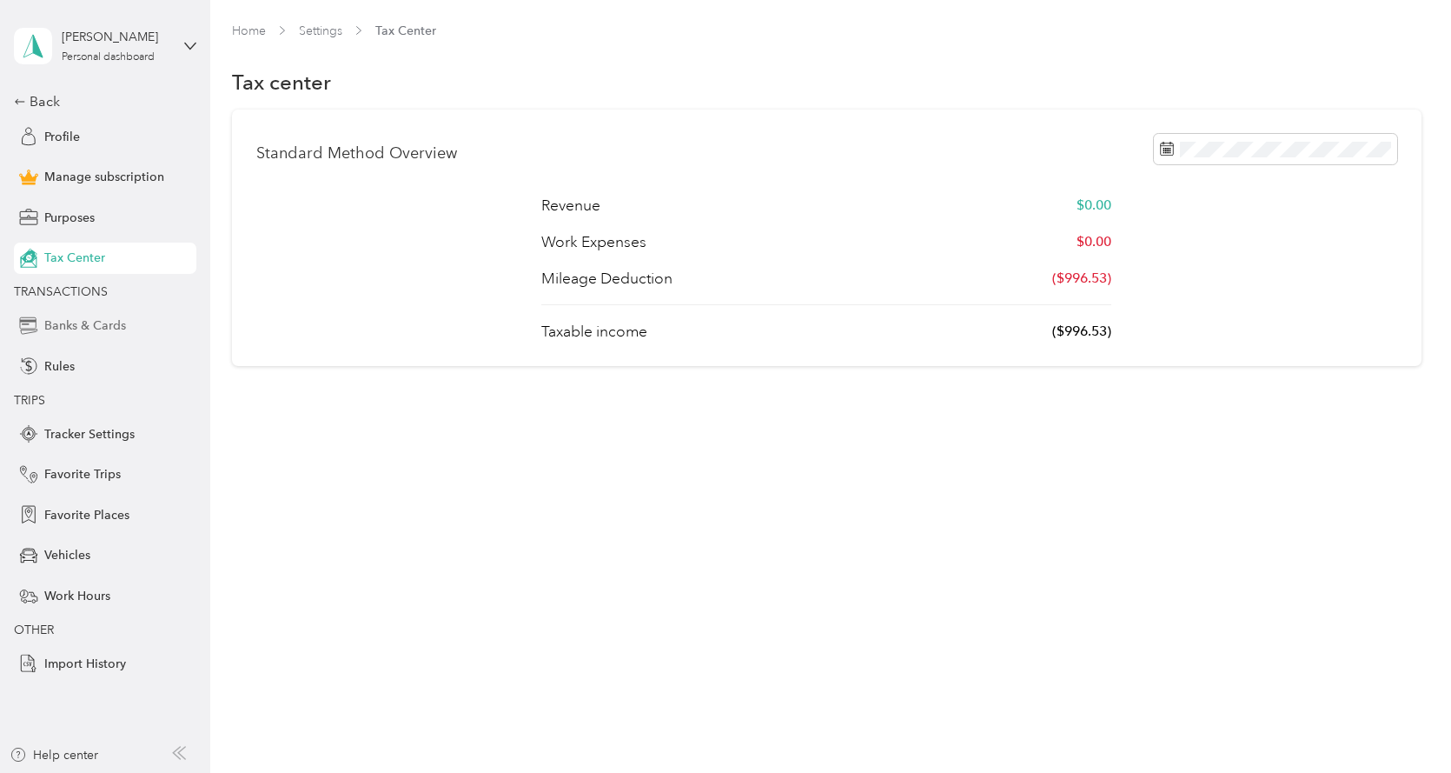
click at [83, 328] on span "Banks & Cards" at bounding box center [85, 325] width 82 height 18
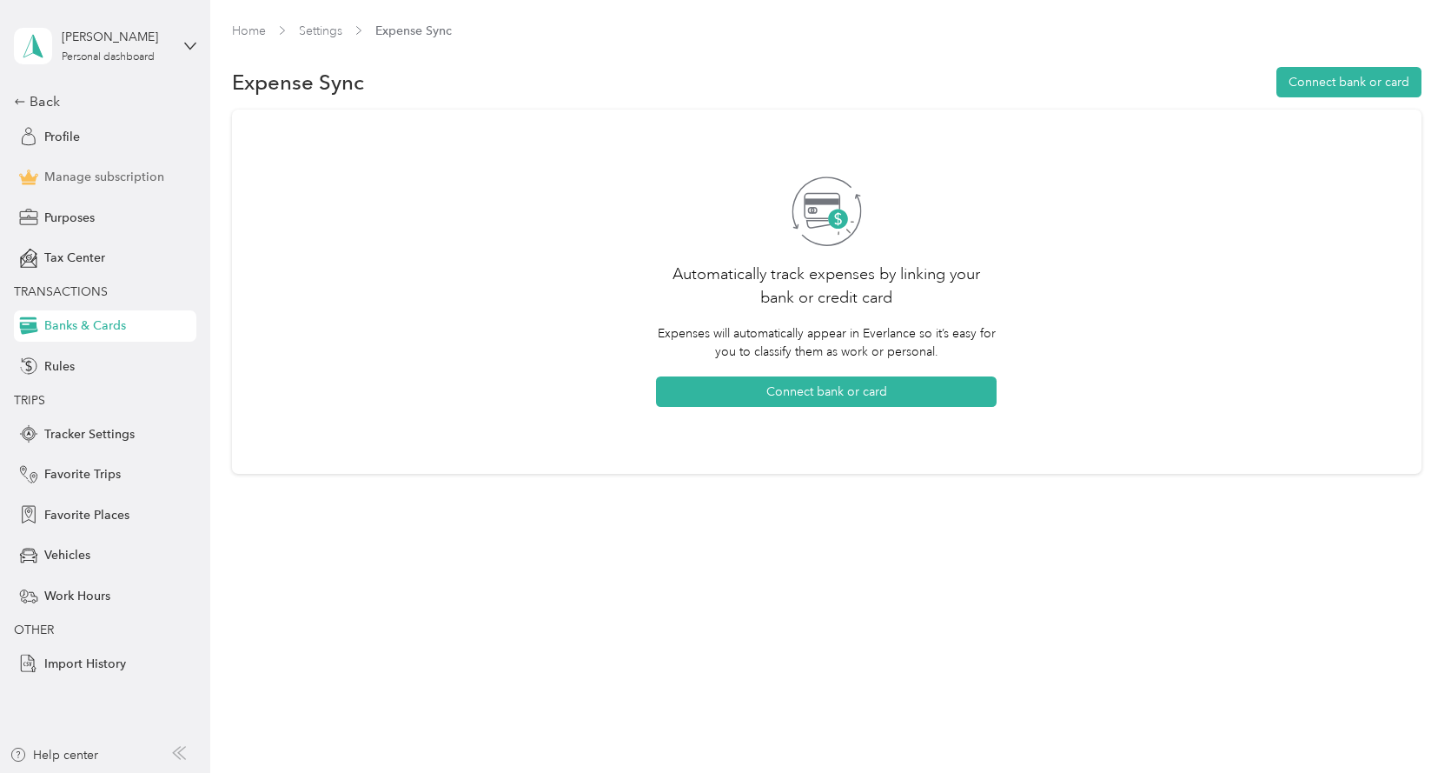
click at [84, 174] on span "Manage subscription" at bounding box center [104, 177] width 120 height 18
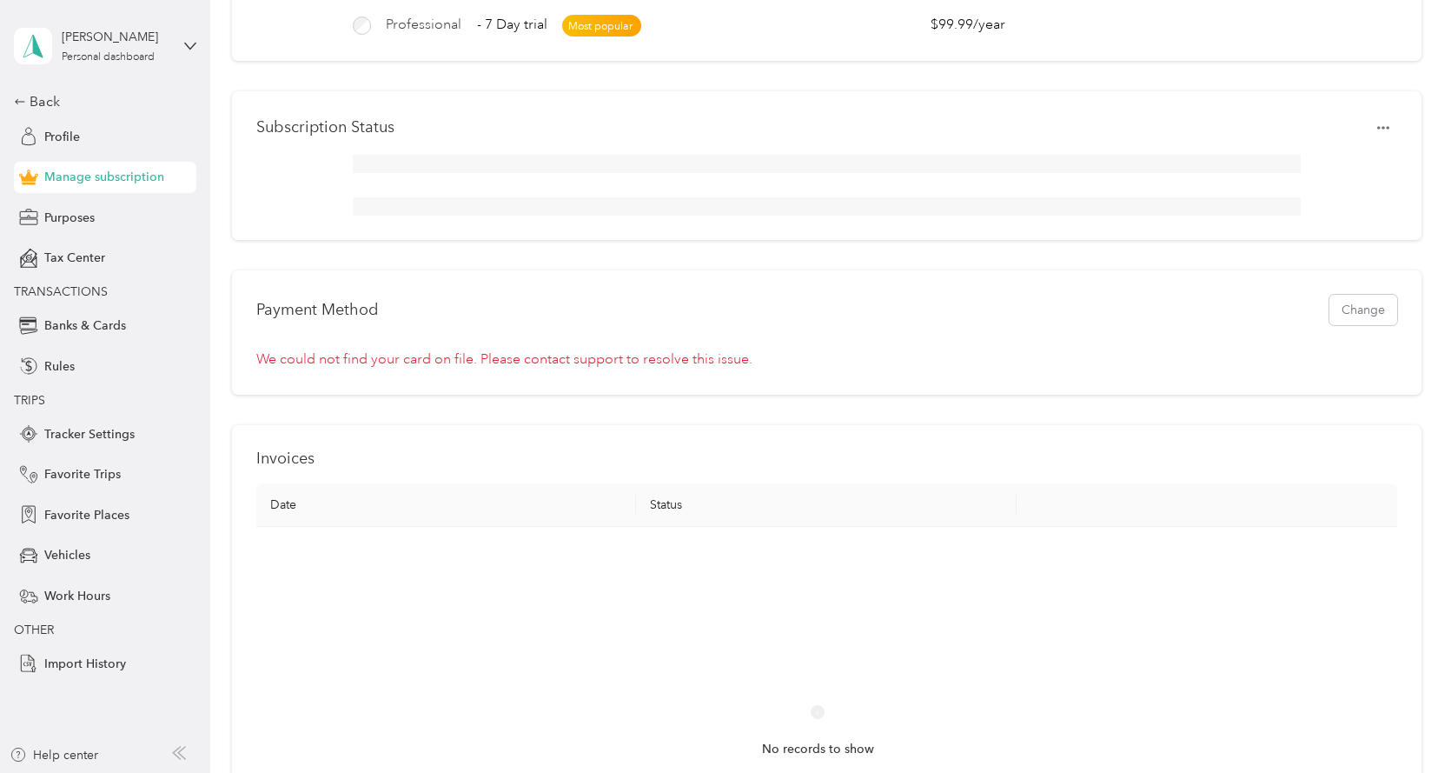
scroll to position [435, 0]
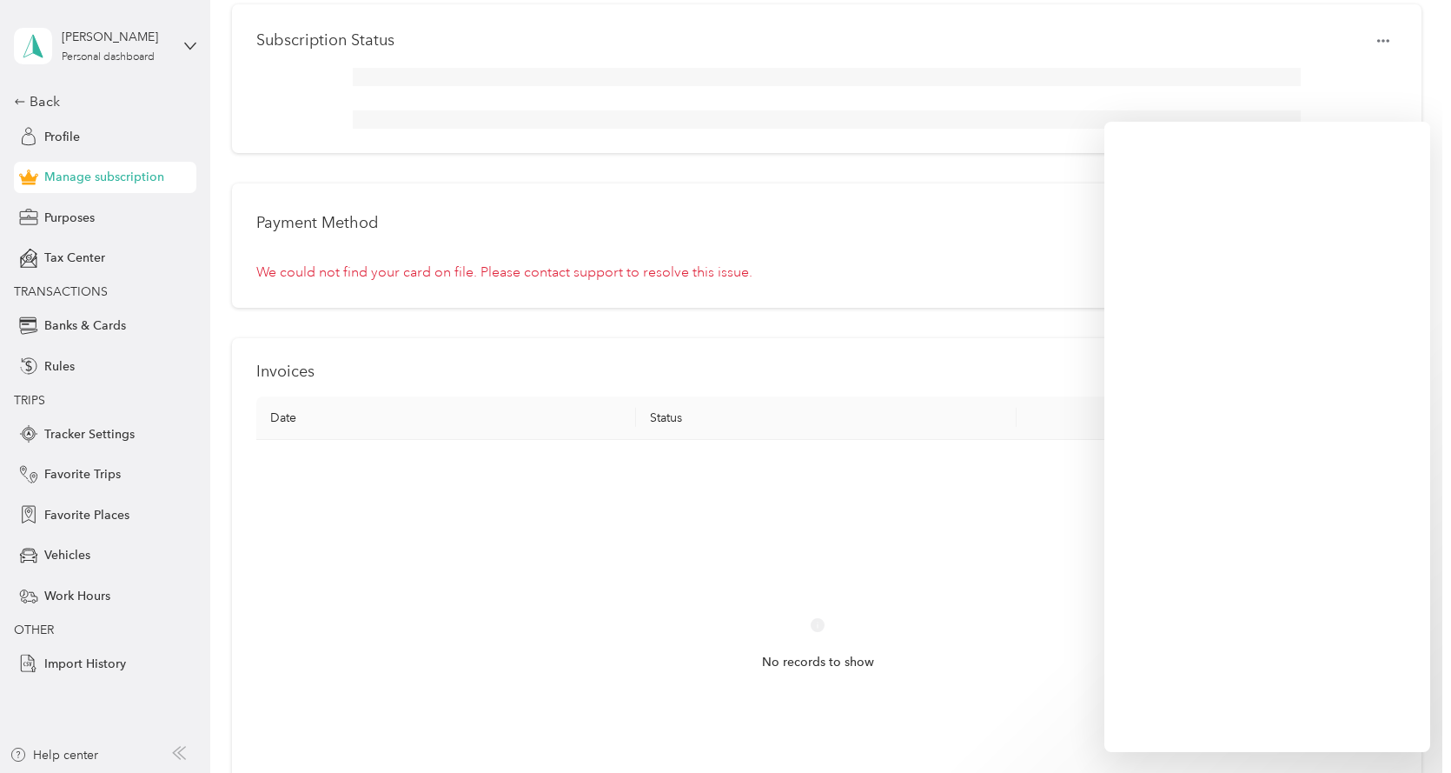
click at [946, 254] on div "Payment Method Change We could not find your card on file. Please contact suppo…" at bounding box center [827, 245] width 1190 height 124
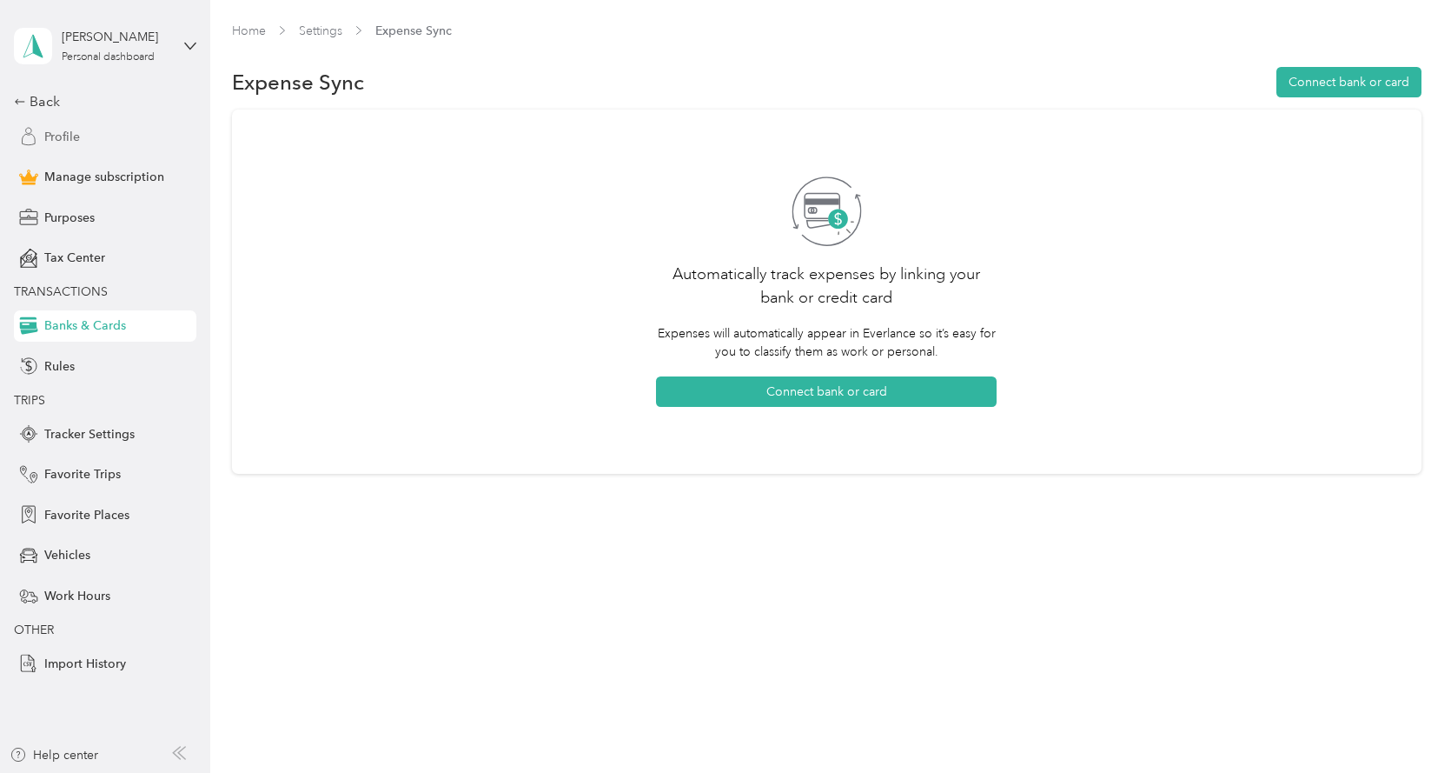
click at [70, 134] on span "Profile" at bounding box center [62, 137] width 36 height 18
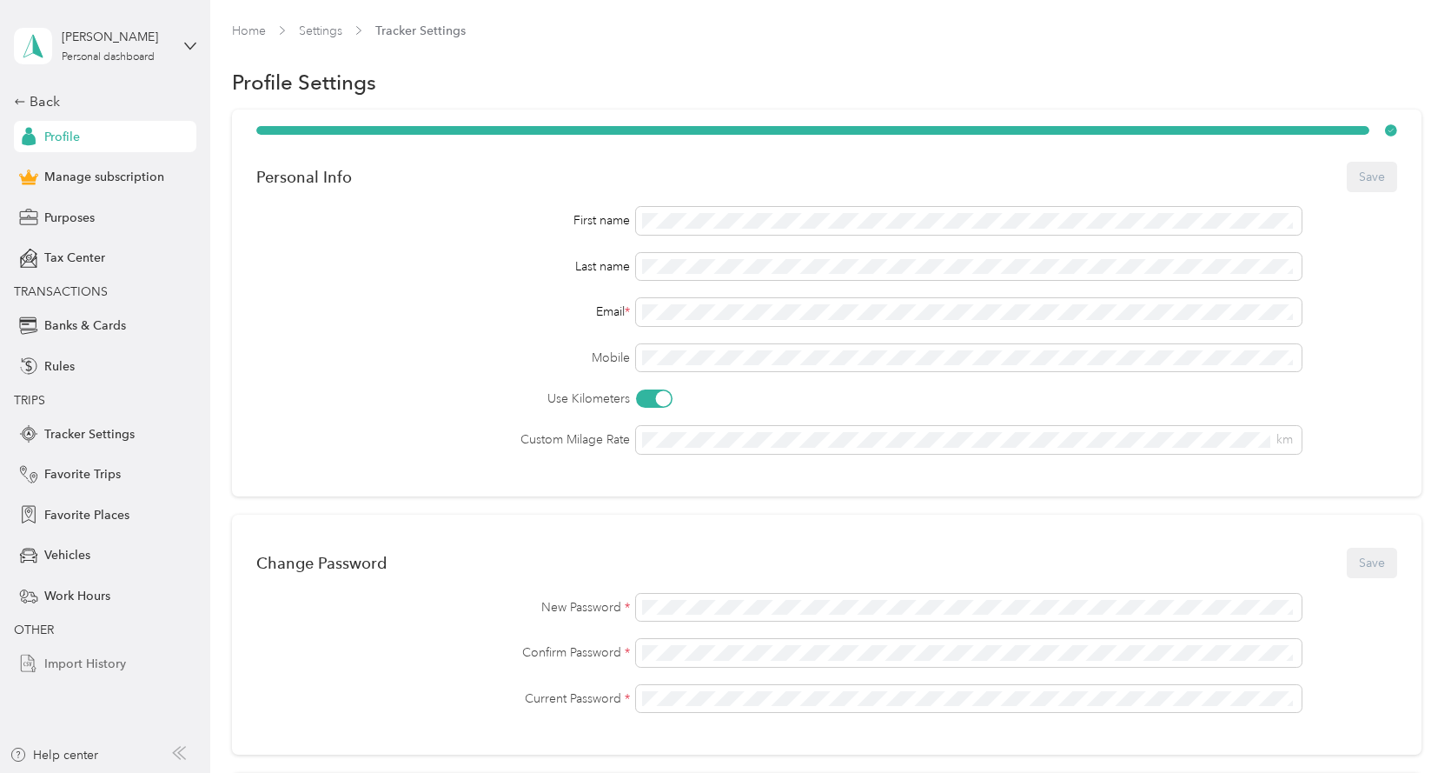
click at [90, 654] on span "Import History" at bounding box center [85, 663] width 82 height 18
